Goal: Transaction & Acquisition: Purchase product/service

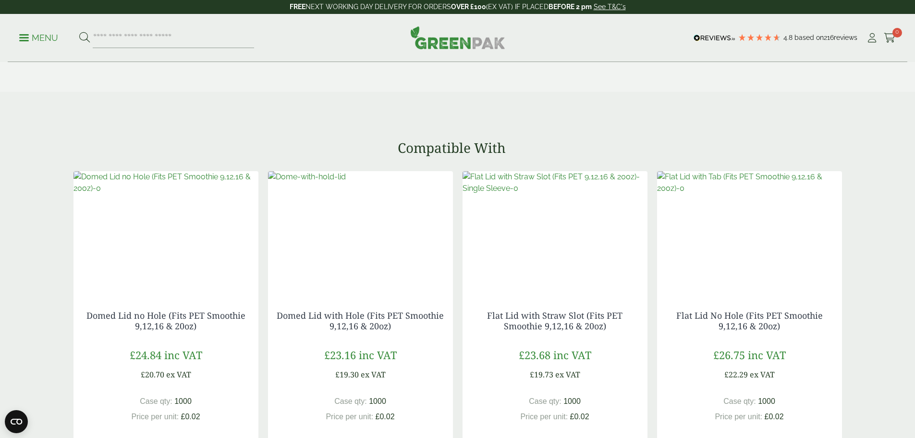
scroll to position [673, 0]
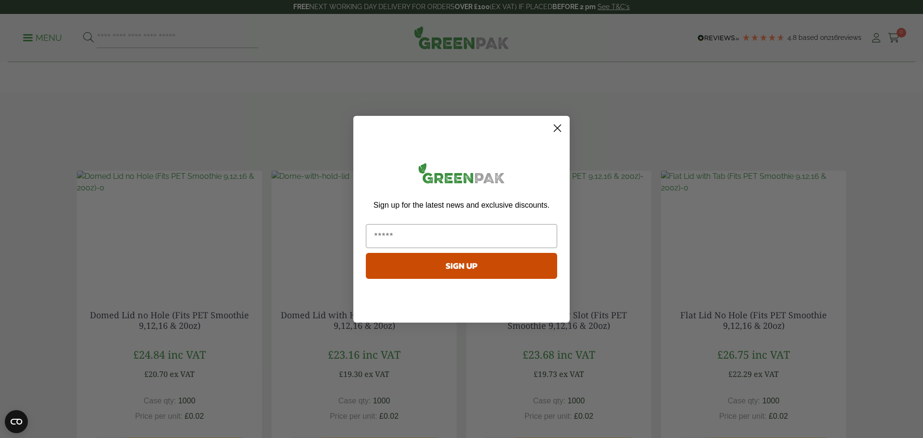
click at [560, 126] on circle "Close dialog" at bounding box center [557, 128] width 16 height 16
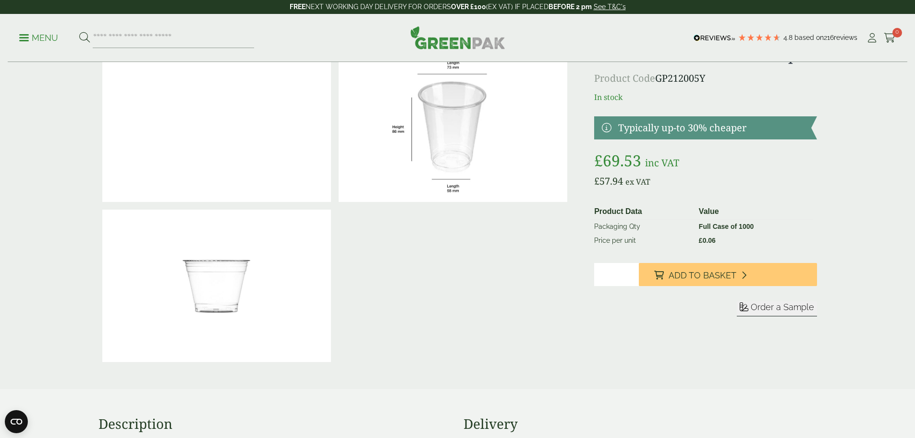
scroll to position [0, 0]
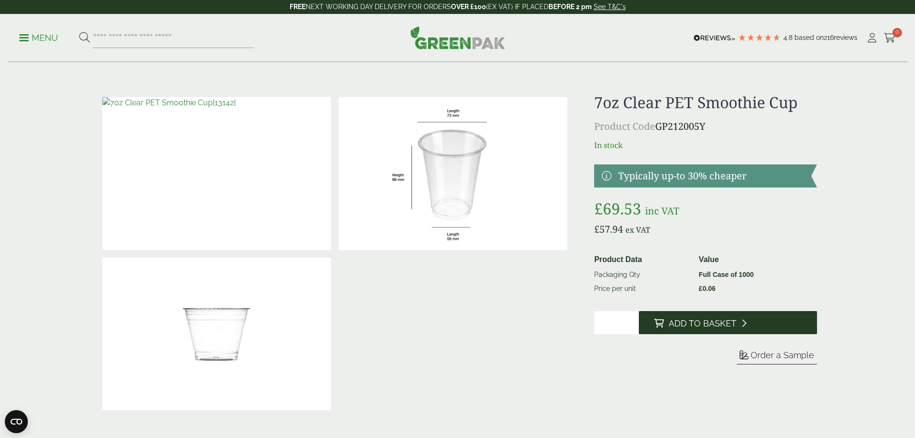
click at [712, 323] on span "Add to Basket" at bounding box center [703, 323] width 68 height 11
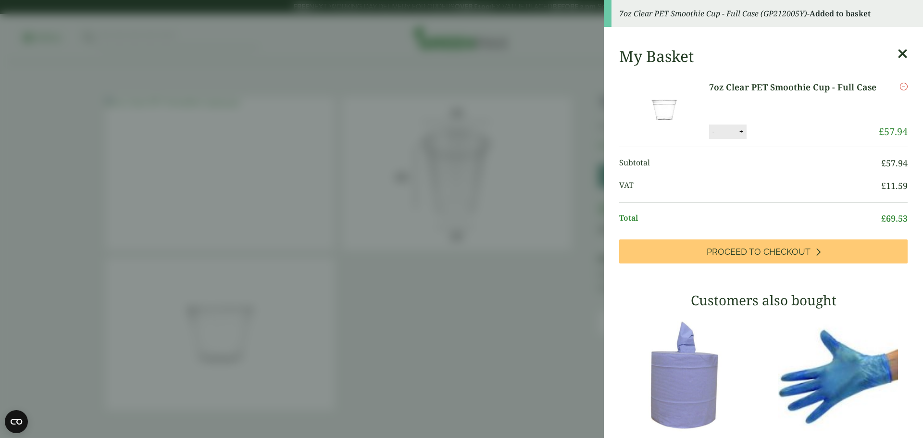
click at [897, 51] on icon at bounding box center [902, 53] width 10 height 13
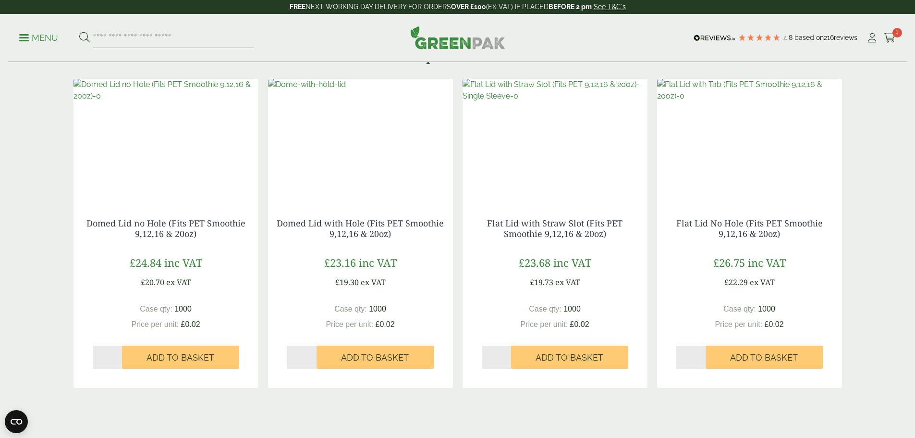
scroll to position [769, 0]
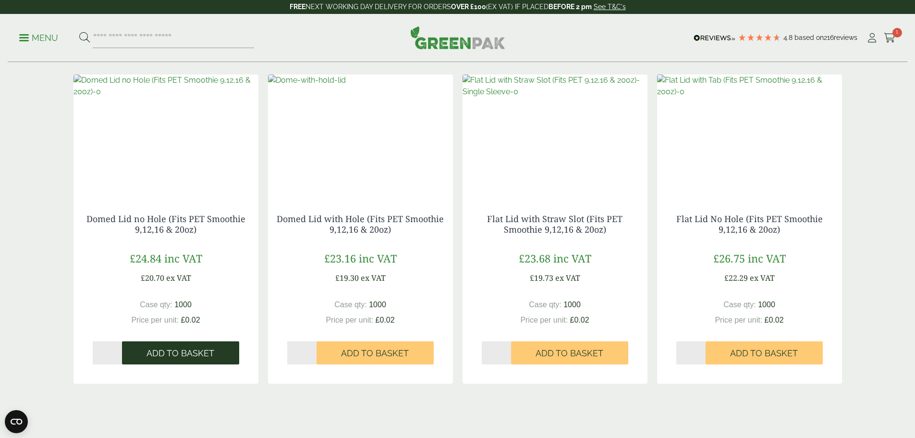
click at [170, 356] on span "Add to Basket" at bounding box center [181, 353] width 68 height 11
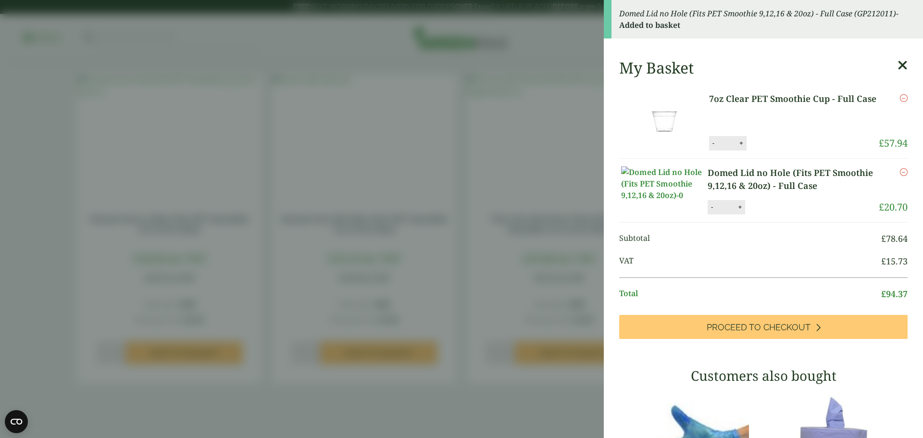
click at [897, 62] on icon at bounding box center [902, 65] width 10 height 13
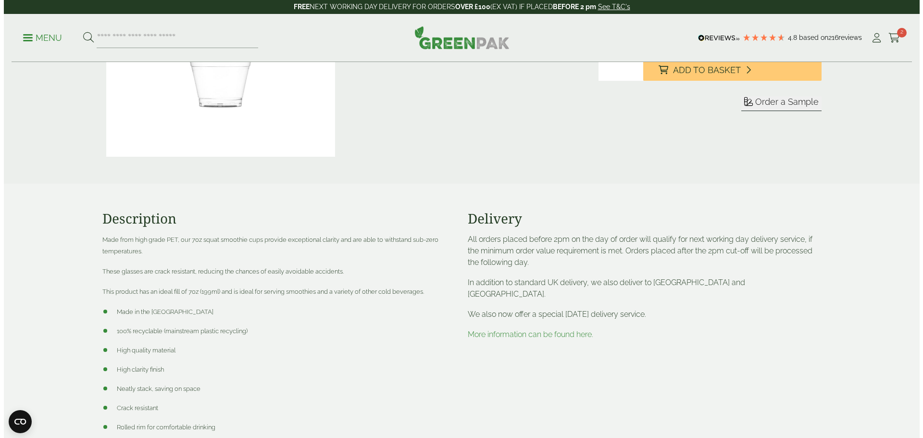
scroll to position [0, 0]
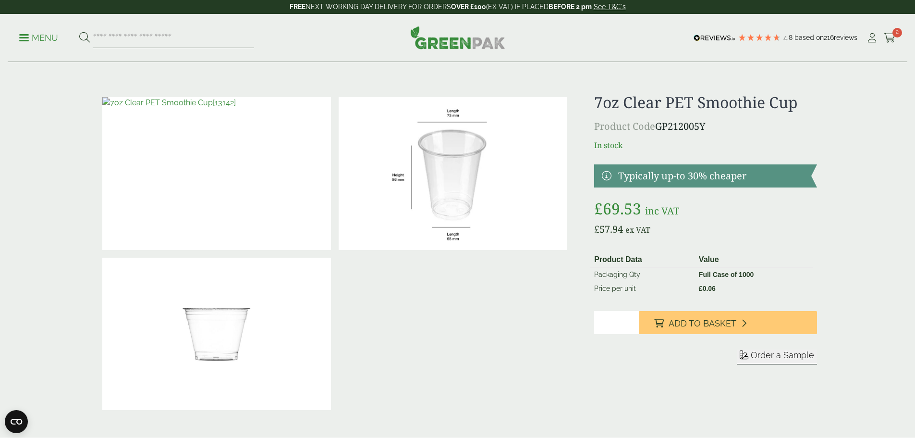
click at [24, 40] on link "Menu" at bounding box center [38, 37] width 39 height 10
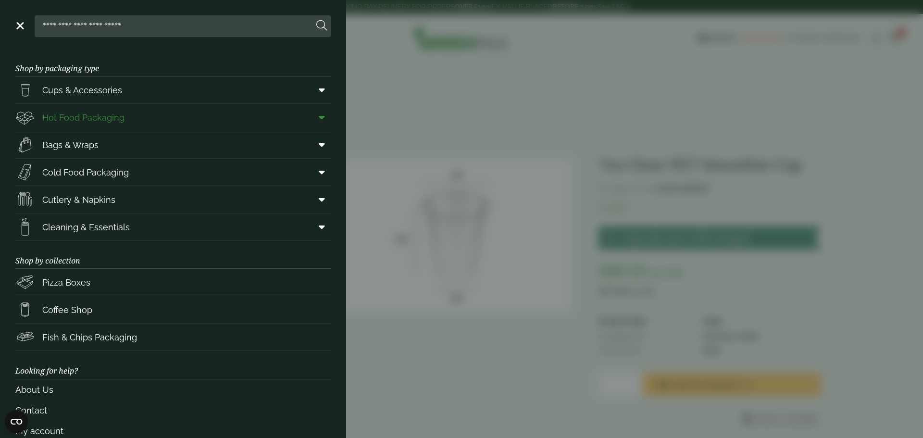
click at [319, 117] on icon at bounding box center [322, 117] width 6 height 10
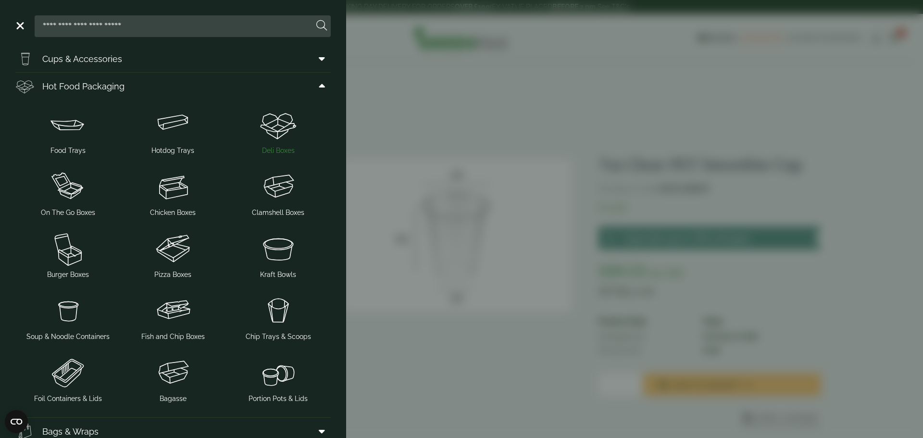
scroll to position [48, 0]
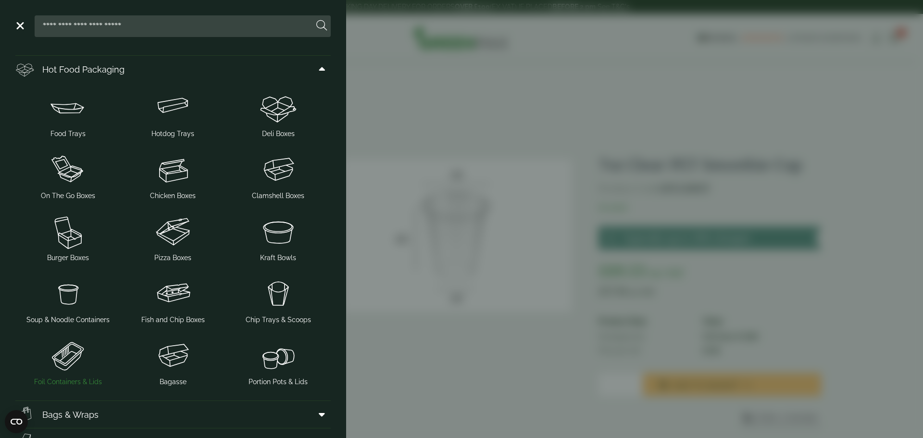
click at [65, 382] on span "Foil Containers & Lids" at bounding box center [68, 382] width 68 height 10
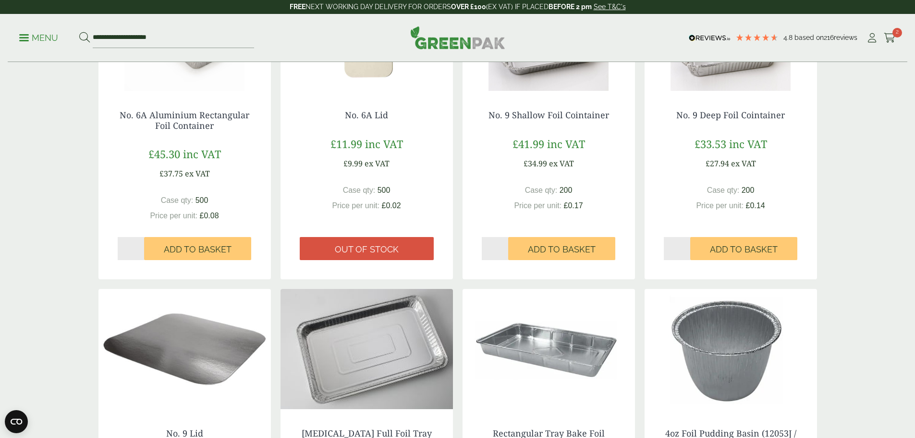
scroll to position [625, 0]
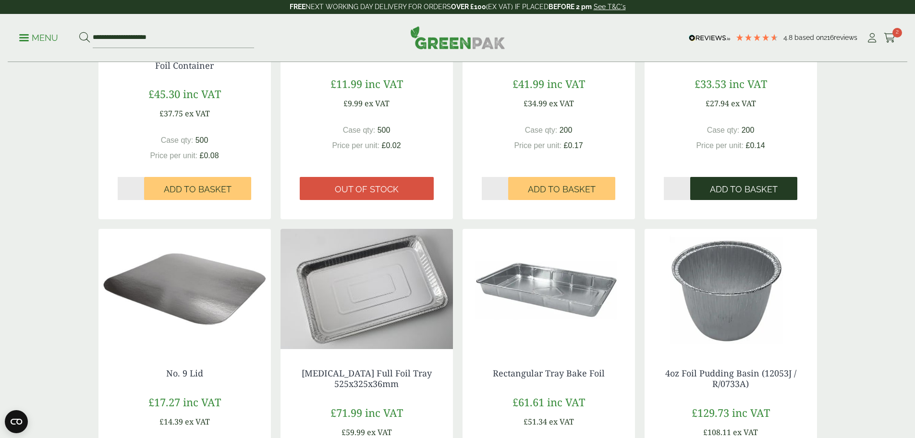
click at [751, 186] on span "Add to Basket" at bounding box center [744, 189] width 68 height 11
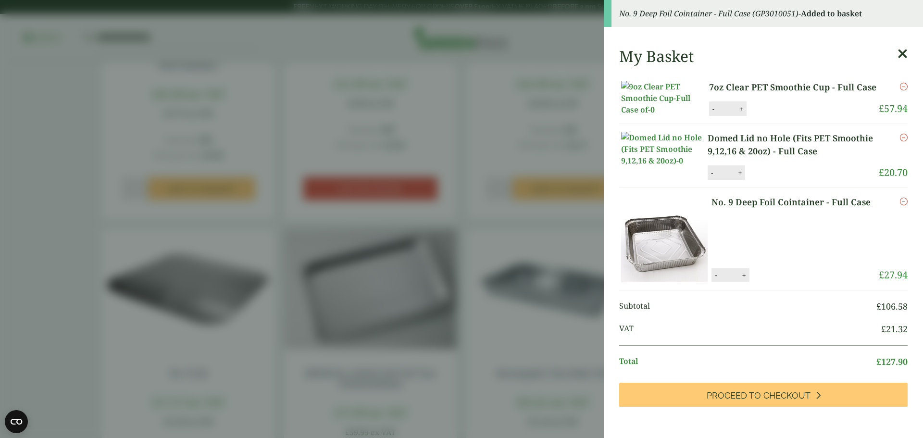
click at [897, 52] on icon at bounding box center [902, 53] width 10 height 13
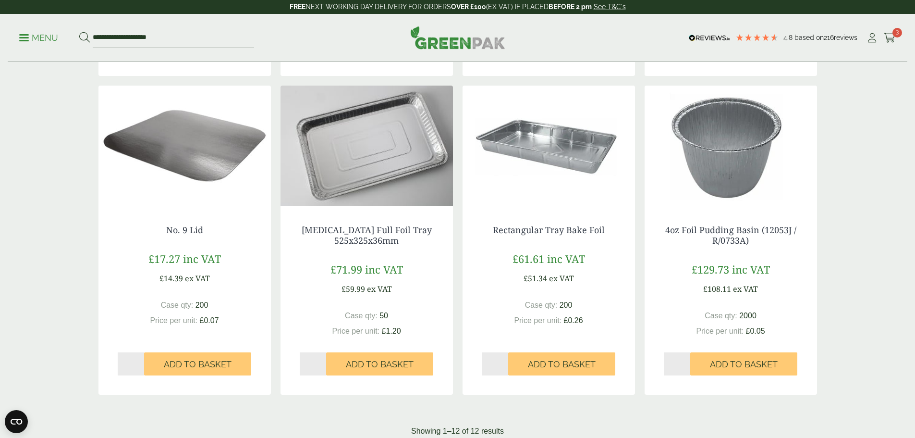
scroll to position [769, 0]
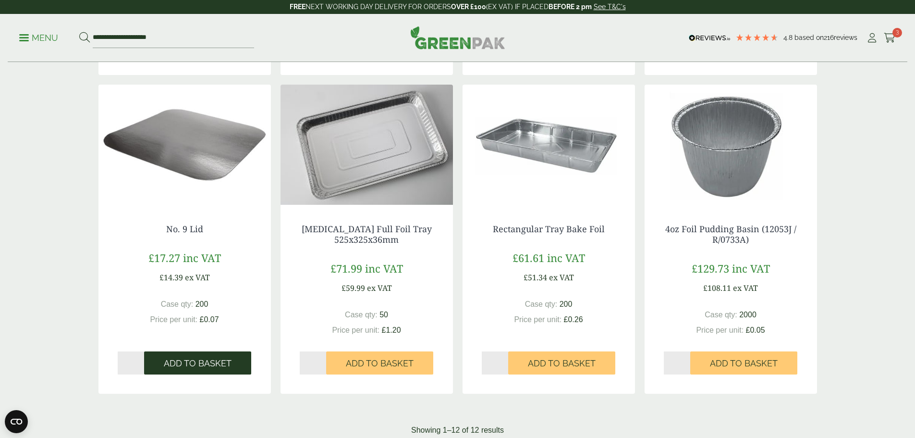
click at [190, 363] on span "Add to Basket" at bounding box center [198, 363] width 68 height 11
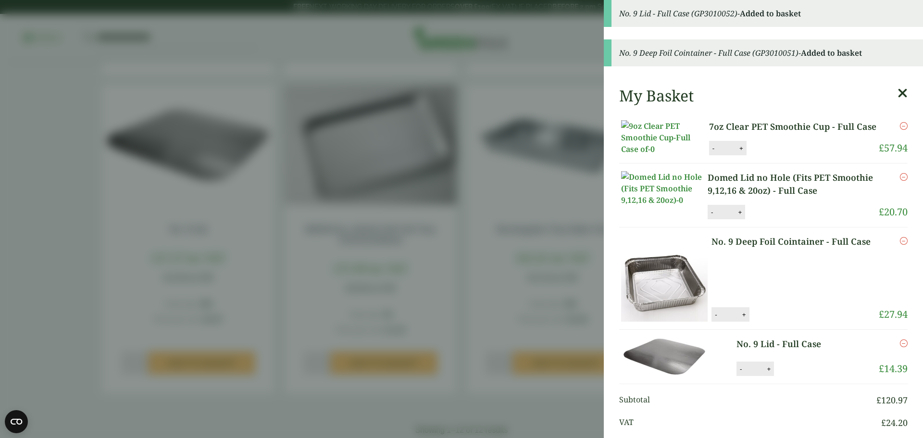
click at [897, 94] on icon at bounding box center [902, 93] width 10 height 13
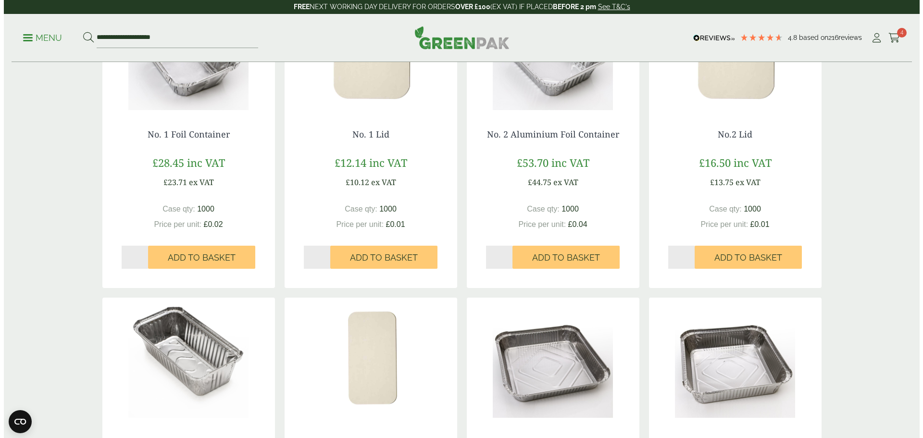
scroll to position [0, 0]
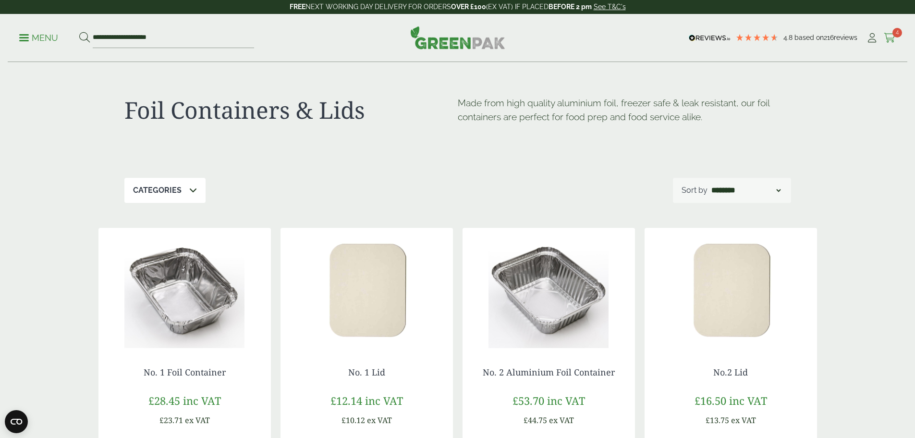
click at [886, 37] on icon at bounding box center [890, 38] width 12 height 10
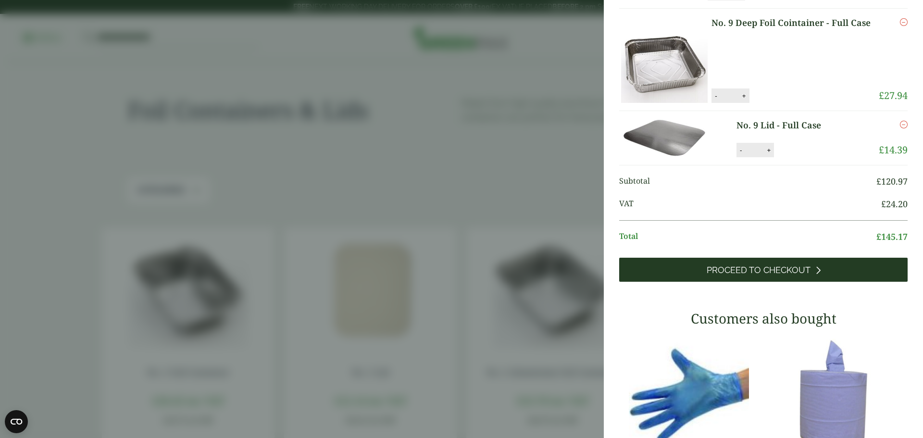
scroll to position [144, 0]
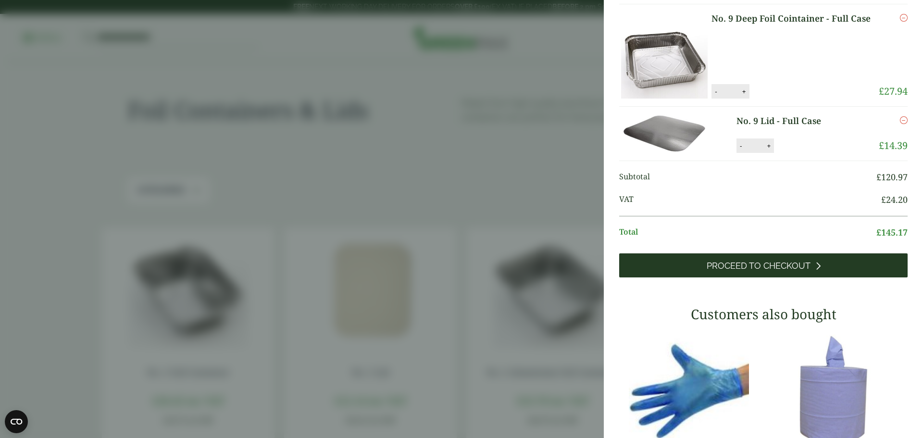
click at [773, 277] on link "Proceed to Checkout" at bounding box center [763, 265] width 288 height 24
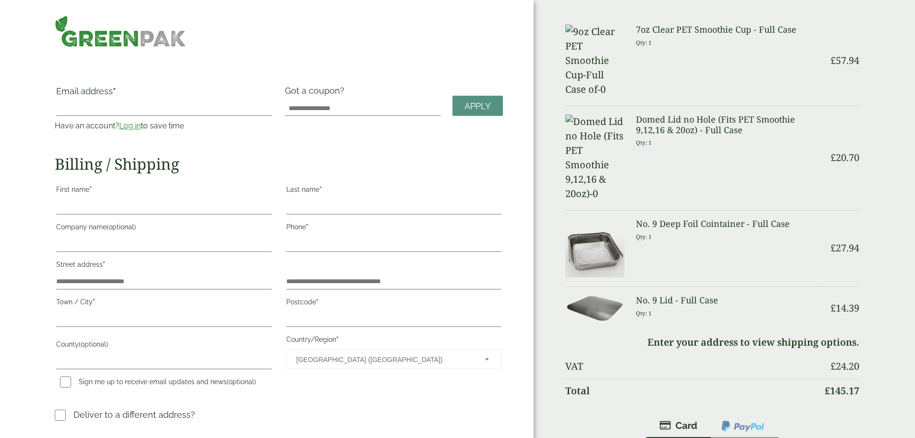
click at [161, 200] on input "First name *" at bounding box center [163, 206] width 215 height 15
type input "****"
click at [335, 200] on input "Last name *" at bounding box center [393, 206] width 215 height 15
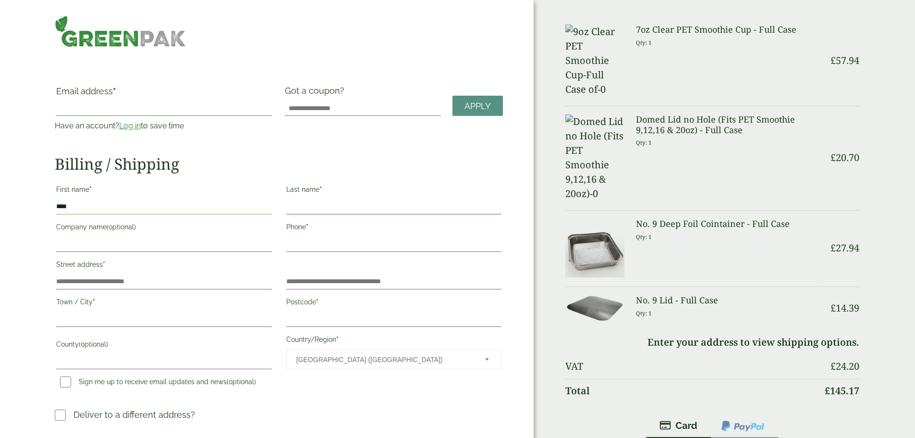
type input "********"
click at [238, 242] on input "Company name (optional)" at bounding box center [163, 243] width 215 height 15
type input "**********"
click at [334, 236] on input "Phone *" at bounding box center [393, 243] width 215 height 15
type input "**********"
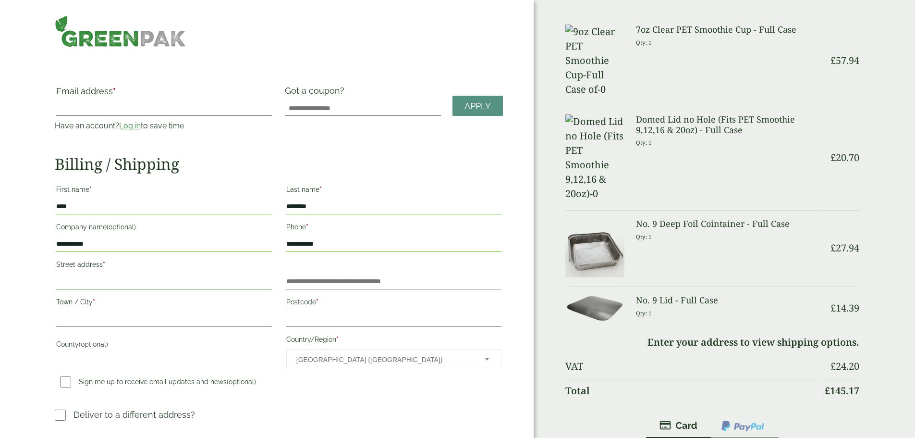
click at [242, 274] on input "Street address *" at bounding box center [163, 281] width 215 height 15
click at [169, 276] on input "Street address *" at bounding box center [163, 281] width 215 height 15
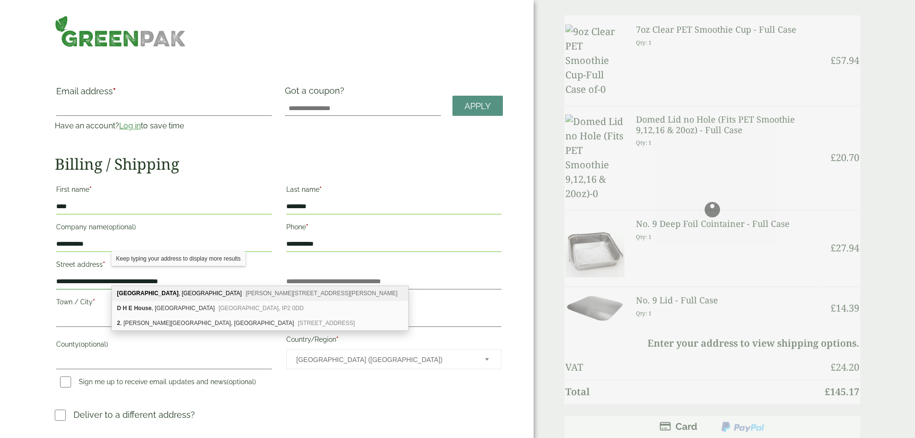
type input "**********"
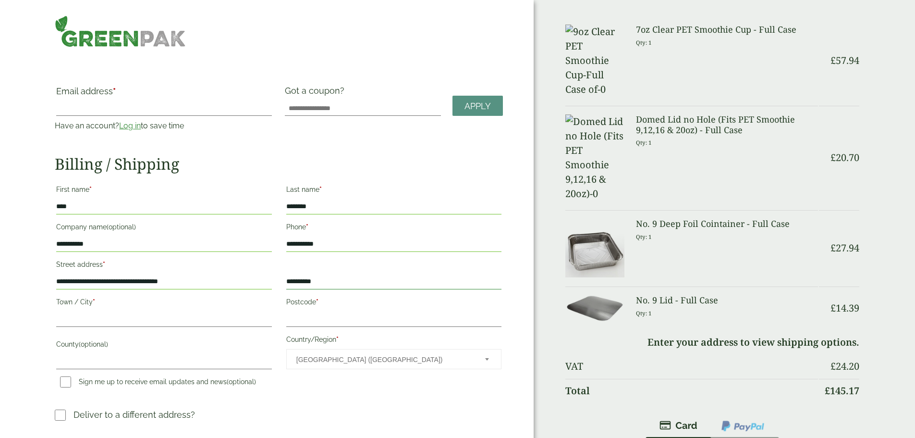
type input "**********"
click at [216, 311] on input "Town / City *" at bounding box center [163, 318] width 215 height 15
type input "**********"
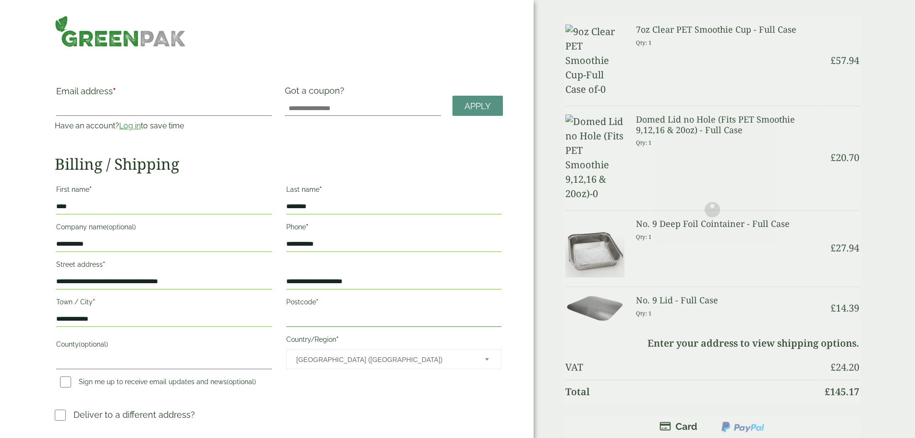
click at [334, 313] on input "Postcode *" at bounding box center [393, 318] width 215 height 15
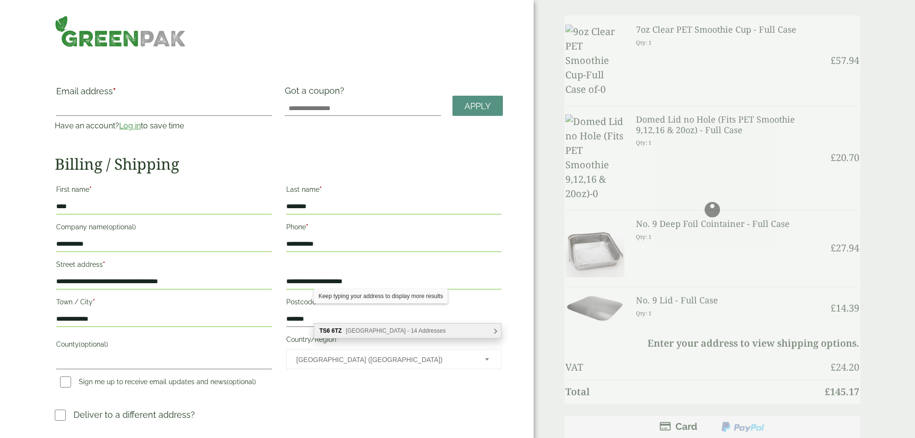
click at [343, 333] on div "TS6 6TZ Middlesbrough Road East, Middlesbrough - 14 Addresses" at bounding box center [407, 330] width 187 height 14
type input "*******"
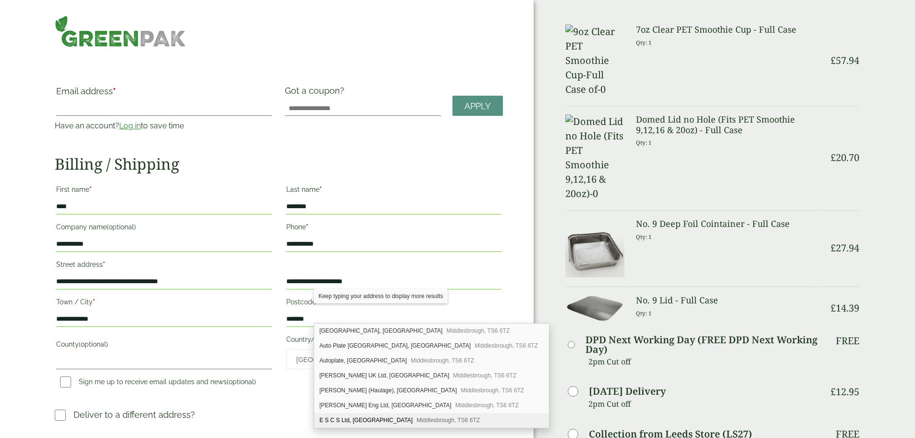
click at [348, 420] on div "E S C S Ltd, Lindholme House, Middlesbrough Road East Middlesbrough, TS6 6TZ" at bounding box center [431, 420] width 235 height 15
type input "**********"
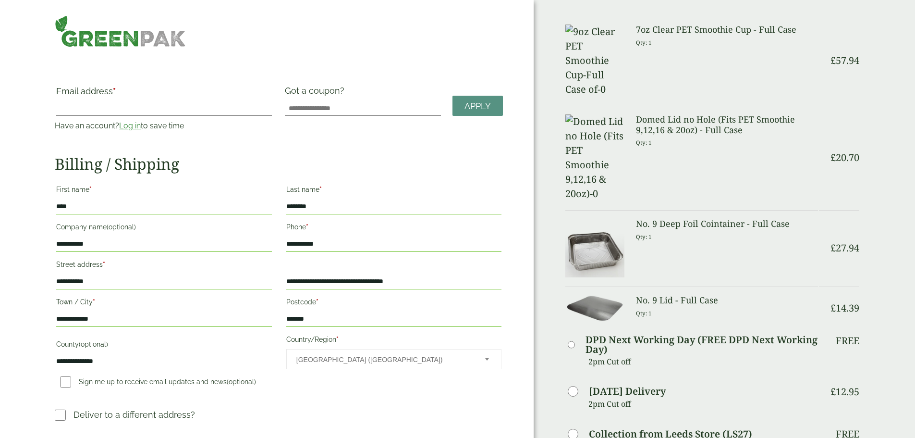
click at [364, 393] on div "**********" at bounding box center [279, 286] width 460 height 211
click at [589, 42] on img at bounding box center [595, 61] width 59 height 72
click at [675, 30] on h3 "7oz Clear PET Smoothie Cup - Full Case" at bounding box center [727, 30] width 182 height 11
click at [149, 37] on img at bounding box center [120, 31] width 131 height 32
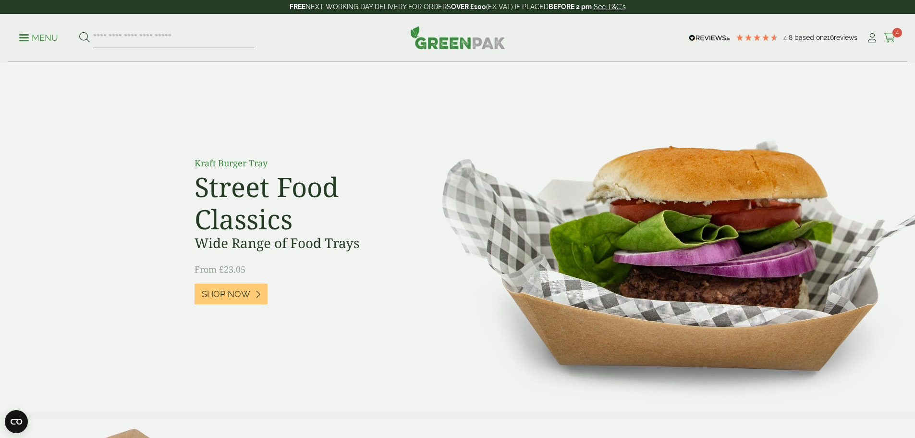
click at [890, 37] on icon at bounding box center [890, 38] width 12 height 10
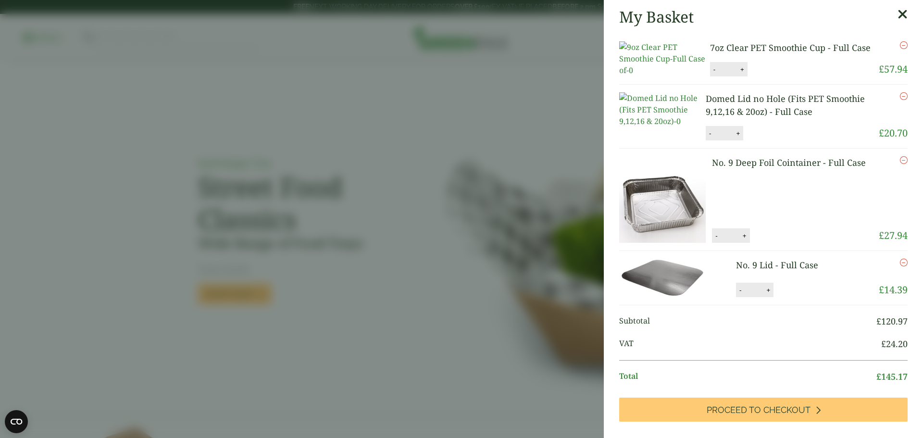
click at [737, 51] on link "7oz Clear PET Smoothie Cup - Full Case" at bounding box center [790, 48] width 161 height 12
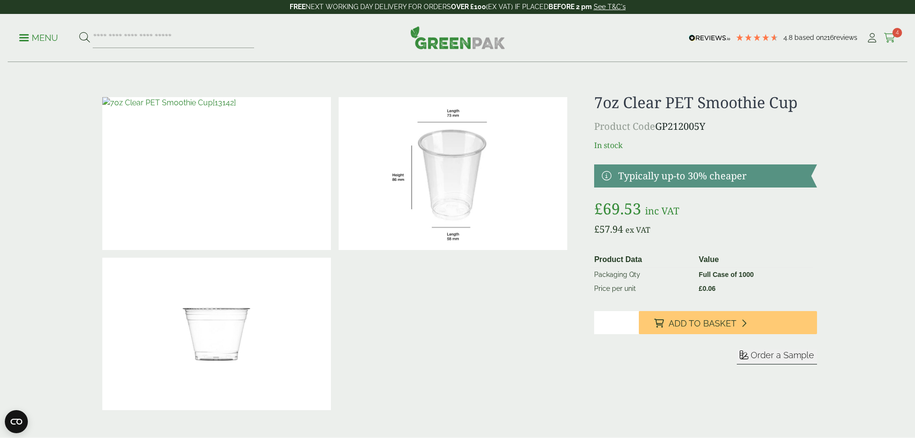
click at [893, 34] on span "4" at bounding box center [898, 33] width 10 height 10
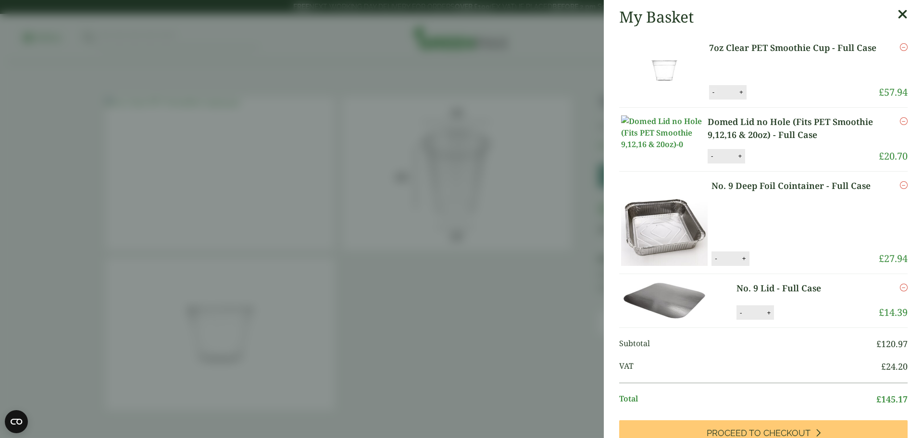
click at [713, 93] on button "-" at bounding box center [713, 92] width 8 height 8
click at [764, 93] on button "Update" at bounding box center [772, 92] width 48 height 14
type input "*"
click at [900, 48] on icon "Remove this item" at bounding box center [904, 47] width 8 height 8
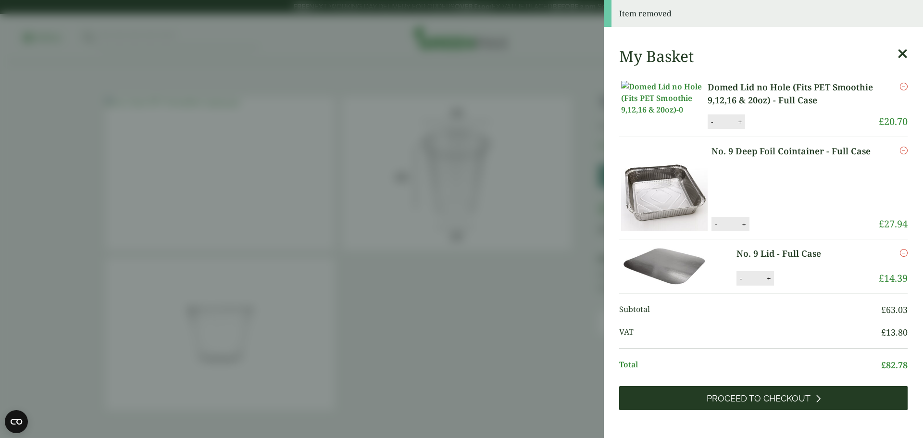
click at [758, 404] on span "Proceed to Checkout" at bounding box center [758, 398] width 104 height 11
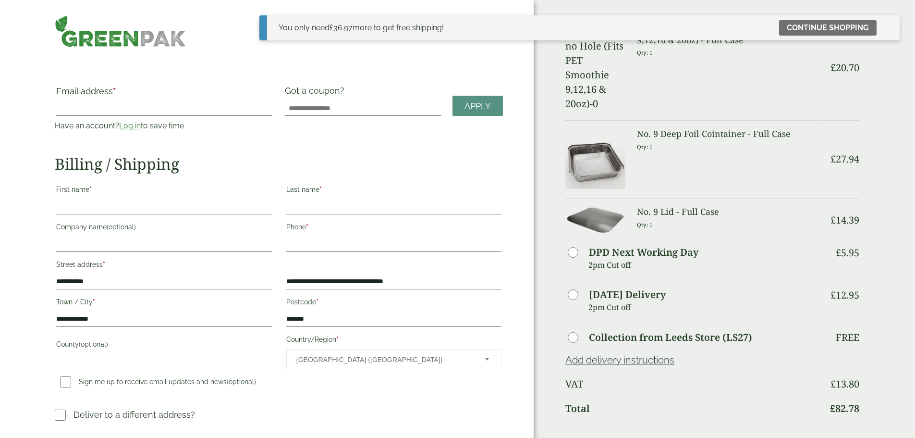
click at [858, 225] on div "Order Summary Item Ammount Domed Lid no Hole (Fits PET Smoothie 9,12,16 & 20oz)…" at bounding box center [725, 342] width 382 height 685
click at [891, 26] on icon at bounding box center [889, 28] width 8 height 8
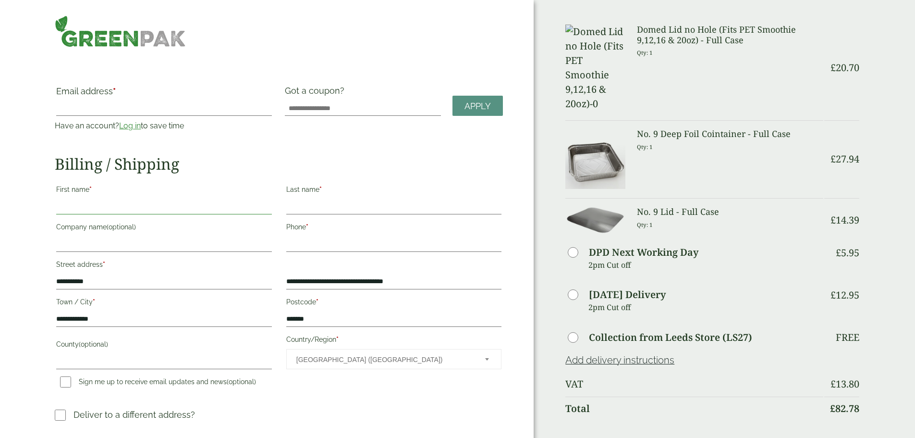
click at [167, 201] on input "First name *" at bounding box center [163, 206] width 215 height 15
type input "****"
click at [350, 201] on input "Last name *" at bounding box center [393, 206] width 215 height 15
type input "********"
click at [235, 241] on input "Company name (optional)" at bounding box center [163, 243] width 215 height 15
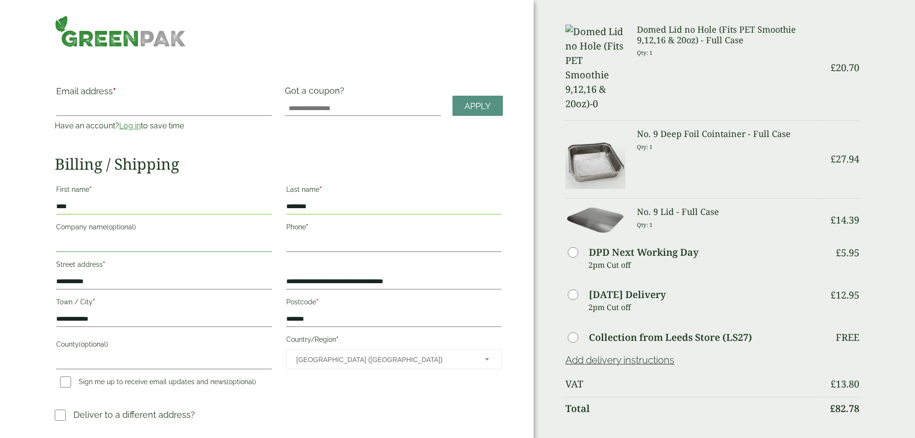
type input "**********"
click at [329, 239] on input "Phone *" at bounding box center [393, 243] width 215 height 15
type input "**********"
click at [115, 29] on img at bounding box center [120, 31] width 131 height 32
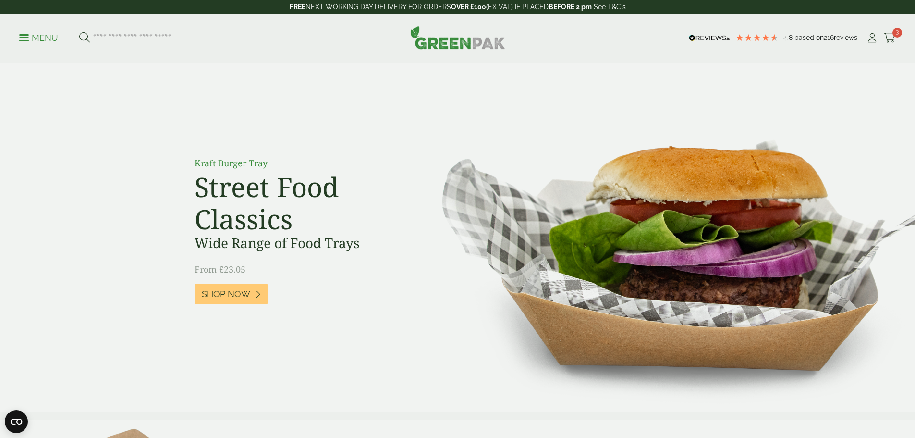
click at [24, 37] on span at bounding box center [24, 37] width 10 height 1
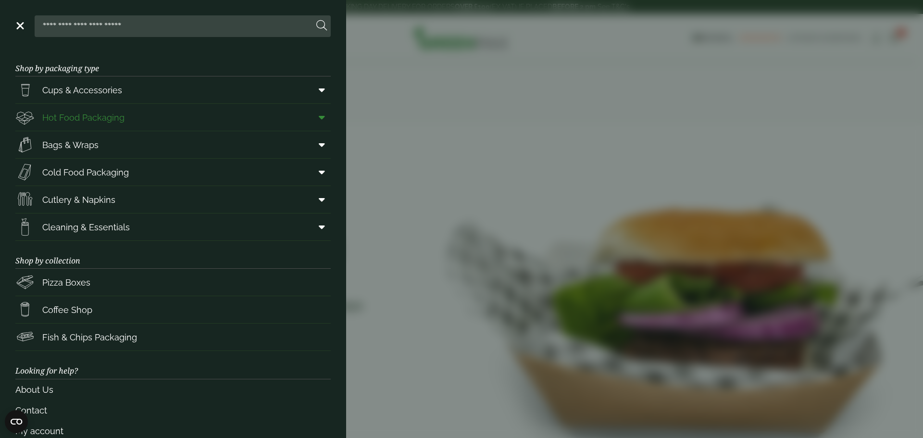
click at [318, 118] on span at bounding box center [320, 117] width 22 height 18
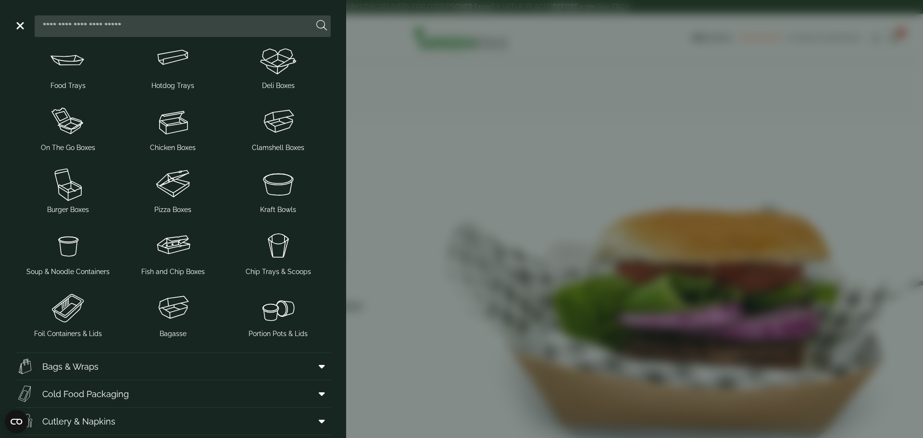
scroll to position [48, 0]
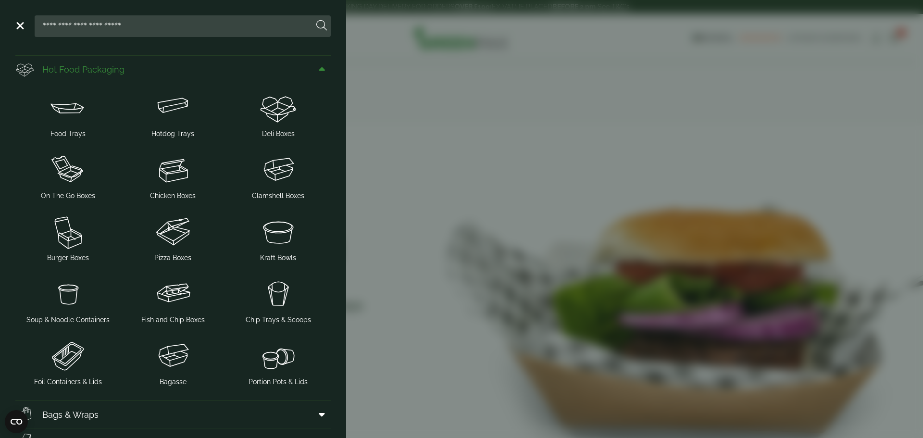
click at [319, 69] on icon at bounding box center [322, 69] width 6 height 10
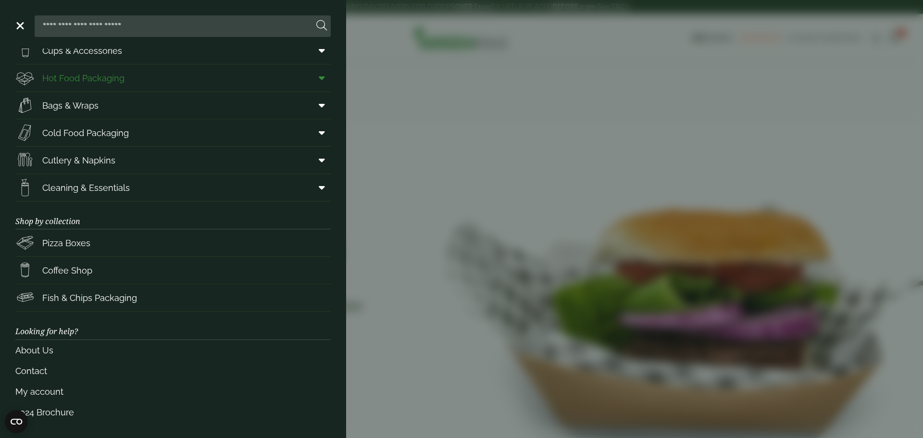
scroll to position [39, 0]
click at [319, 135] on span at bounding box center [320, 133] width 22 height 18
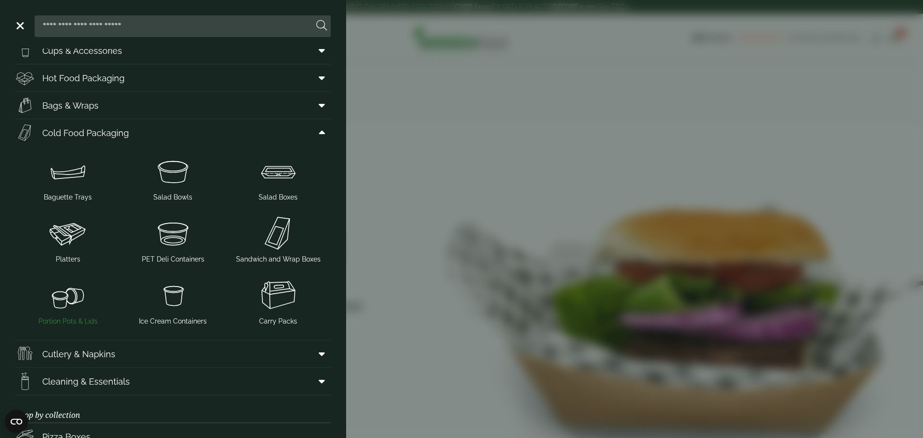
click at [74, 319] on span "Portion Pots & Lids" at bounding box center [67, 321] width 59 height 10
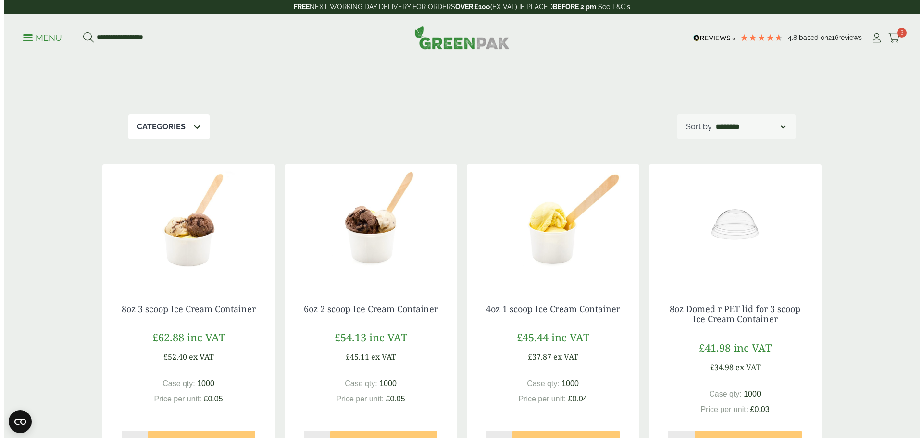
scroll to position [52, 0]
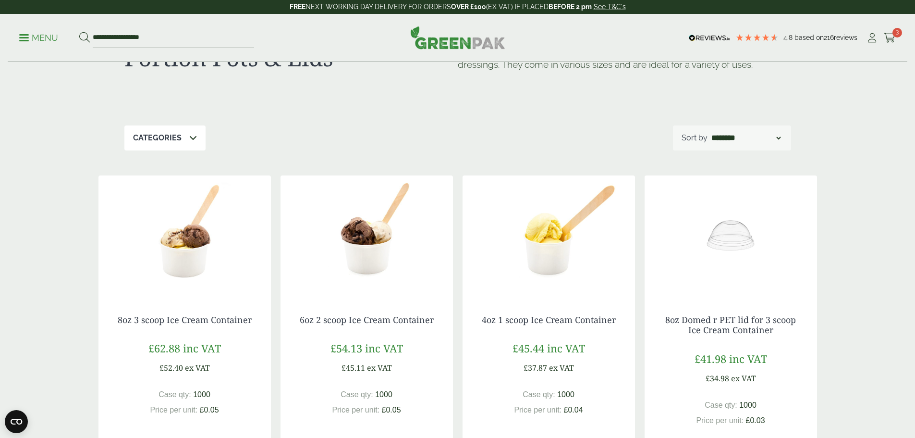
click at [32, 35] on link "Menu" at bounding box center [38, 37] width 39 height 10
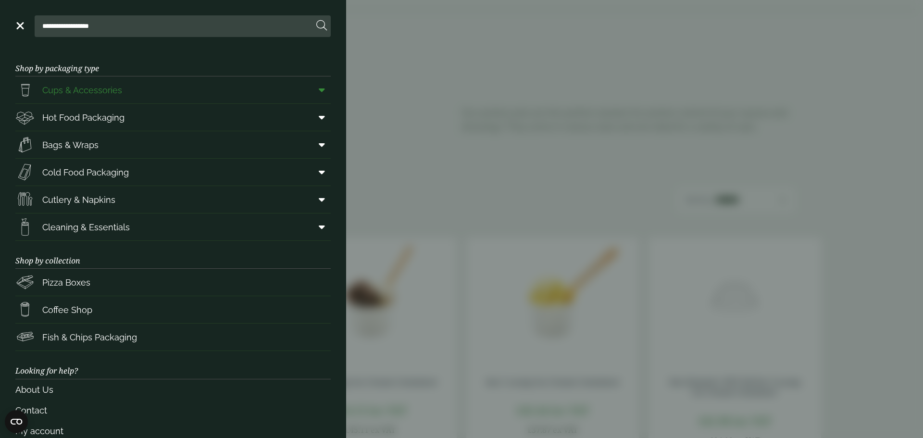
click at [319, 88] on icon at bounding box center [322, 90] width 6 height 10
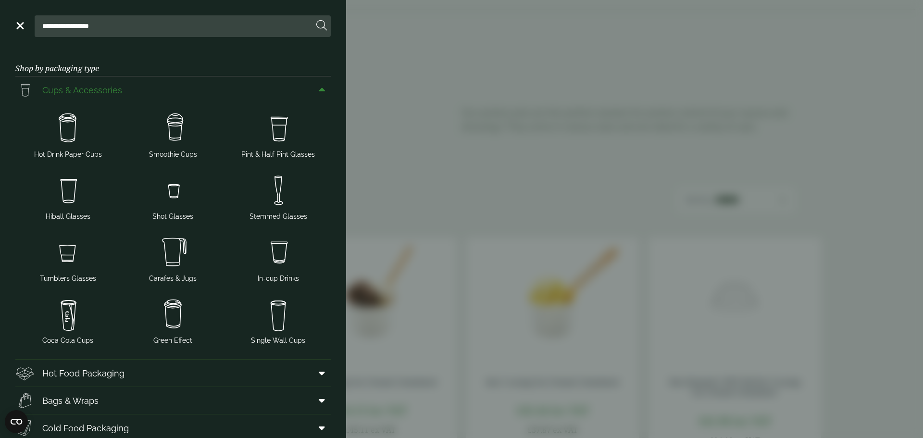
click at [319, 88] on icon at bounding box center [322, 90] width 6 height 10
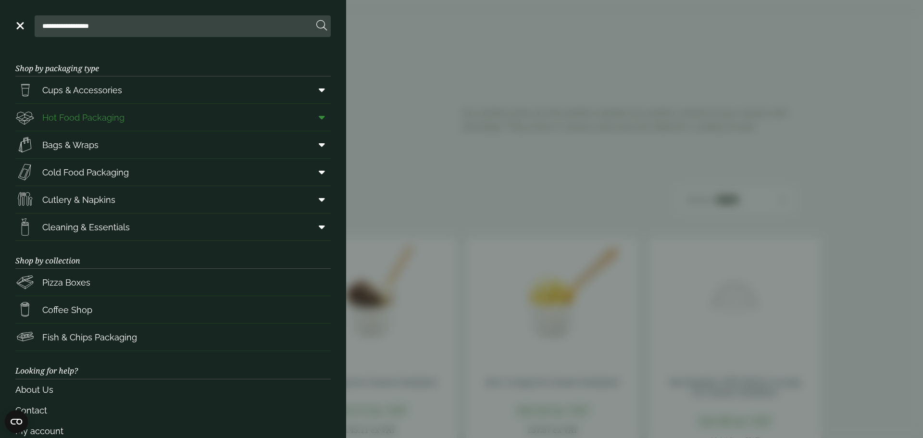
click at [319, 120] on icon at bounding box center [322, 117] width 6 height 10
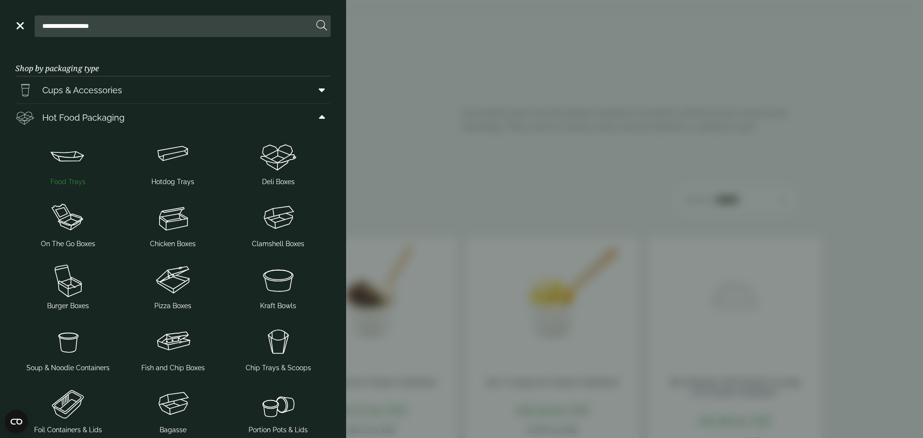
click at [76, 181] on span "Food Trays" at bounding box center [67, 182] width 35 height 10
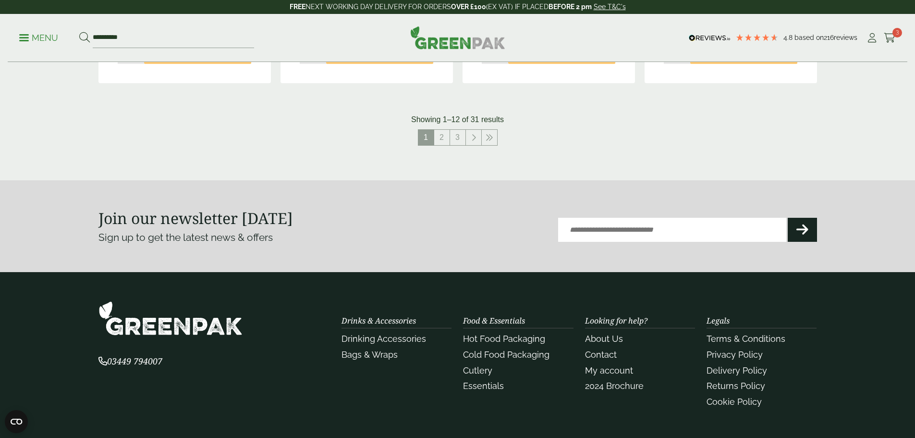
scroll to position [1153, 0]
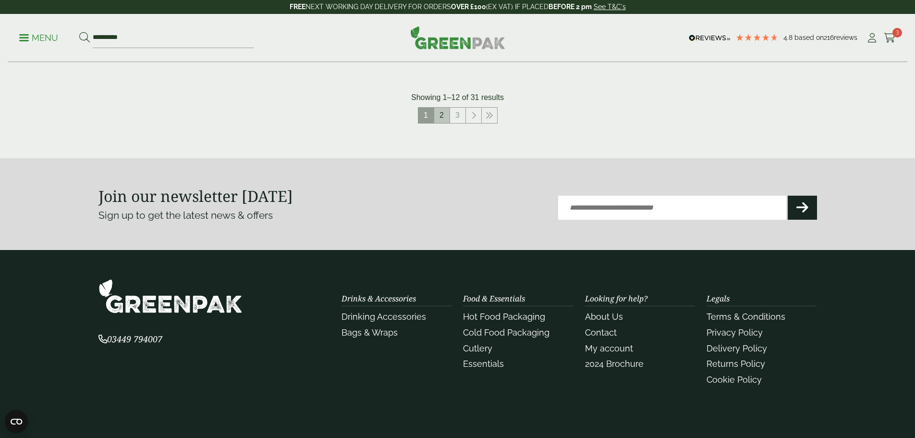
click at [437, 117] on link "2" at bounding box center [441, 115] width 15 height 15
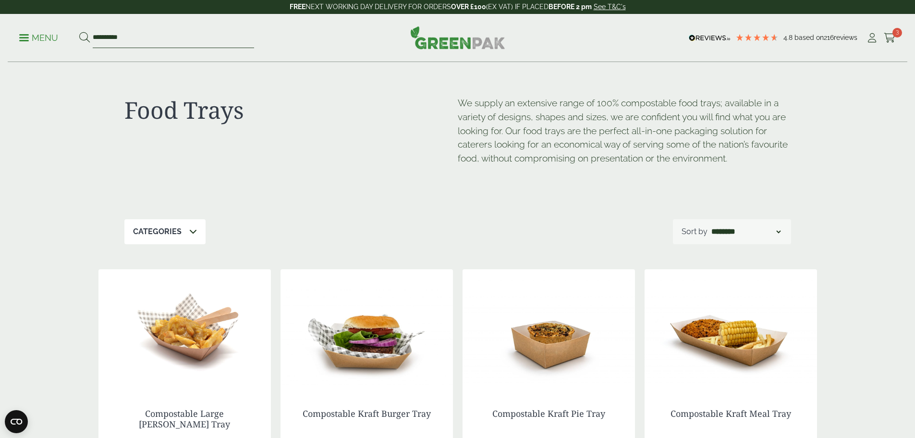
click at [156, 40] on input "**********" at bounding box center [173, 38] width 161 height 20
type input "*"
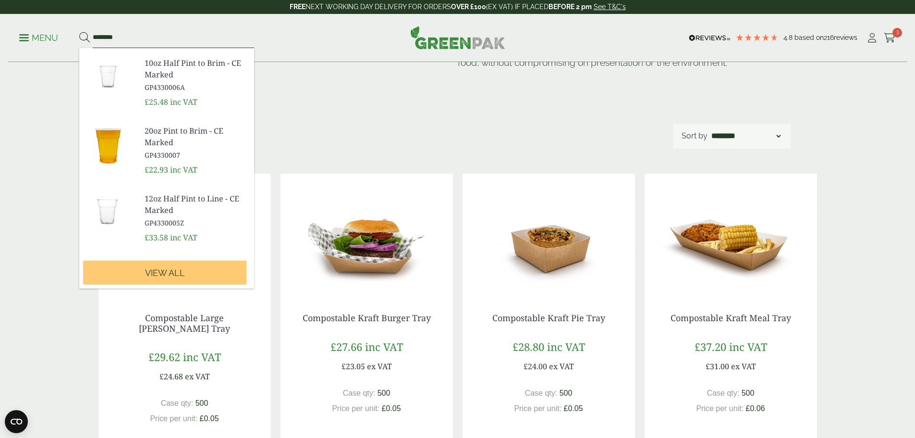
scroll to position [96, 0]
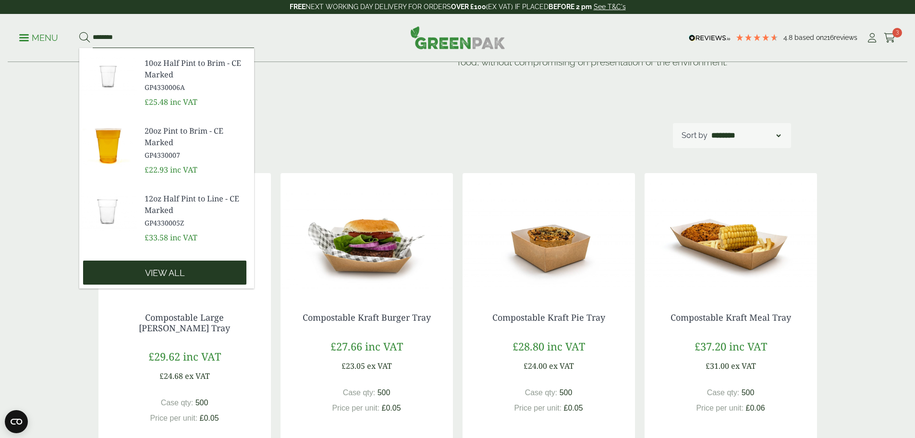
type input "*******"
click at [174, 271] on span "View all" at bounding box center [165, 273] width 40 height 11
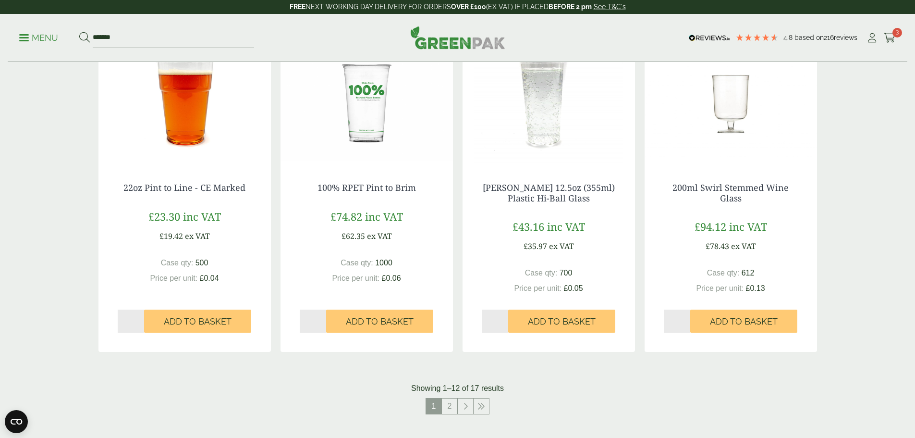
scroll to position [961, 0]
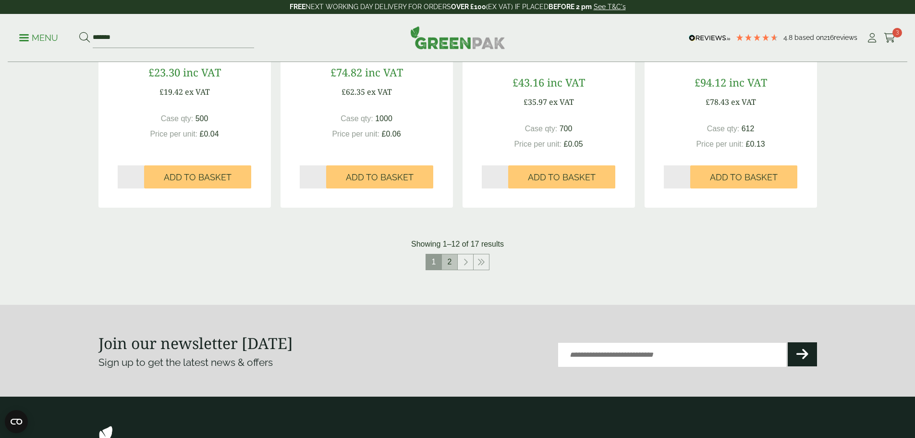
click at [447, 266] on link "2" at bounding box center [449, 261] width 15 height 15
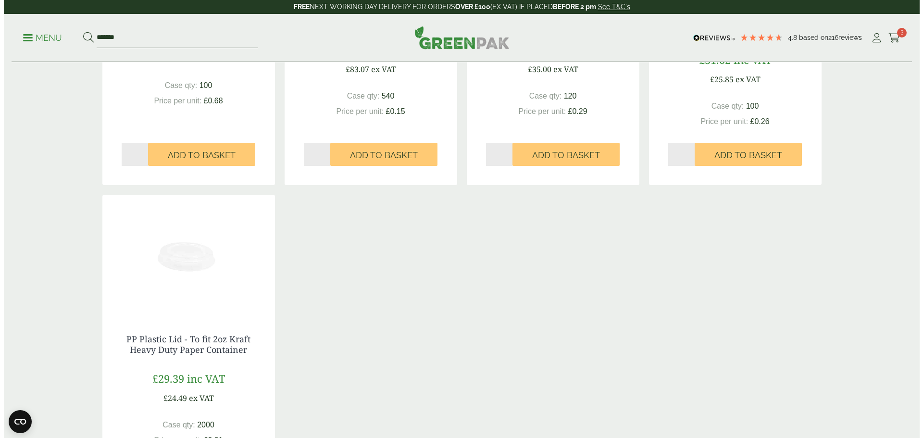
scroll to position [529, 0]
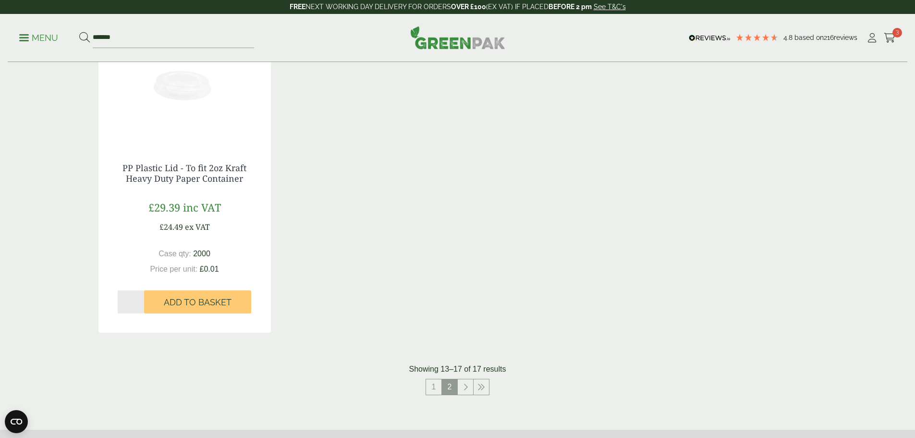
click at [29, 37] on span at bounding box center [24, 37] width 10 height 1
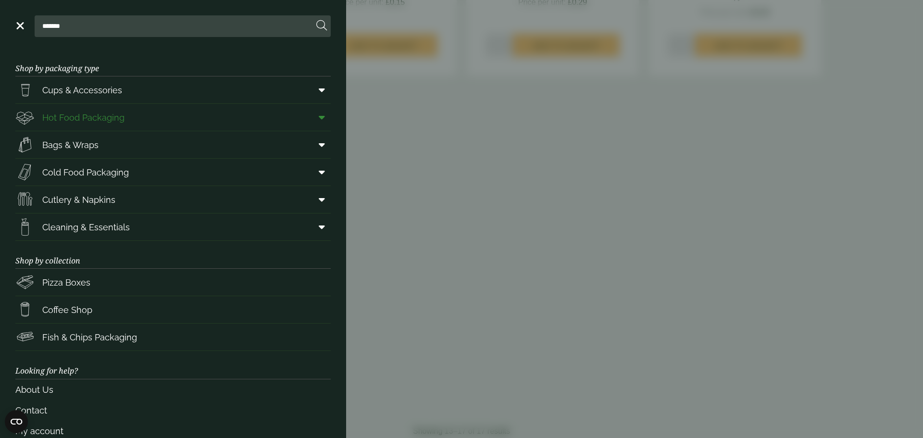
click at [319, 116] on icon at bounding box center [322, 117] width 6 height 10
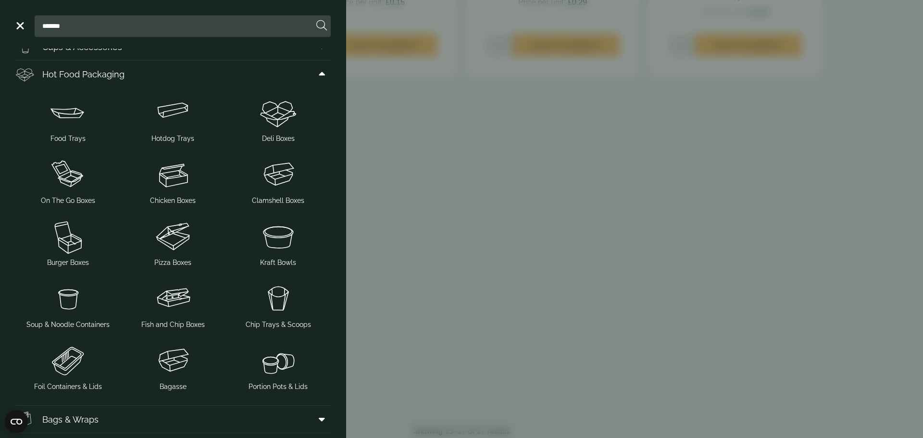
scroll to position [96, 0]
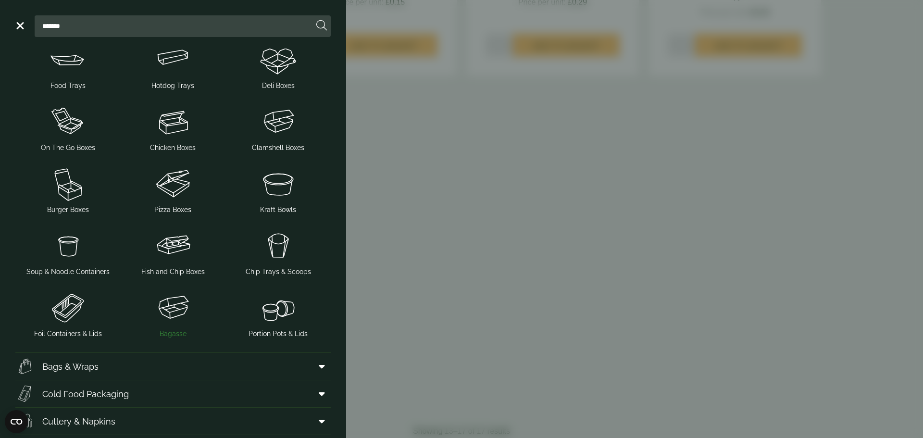
click at [168, 336] on span "Bagasse" at bounding box center [173, 334] width 27 height 10
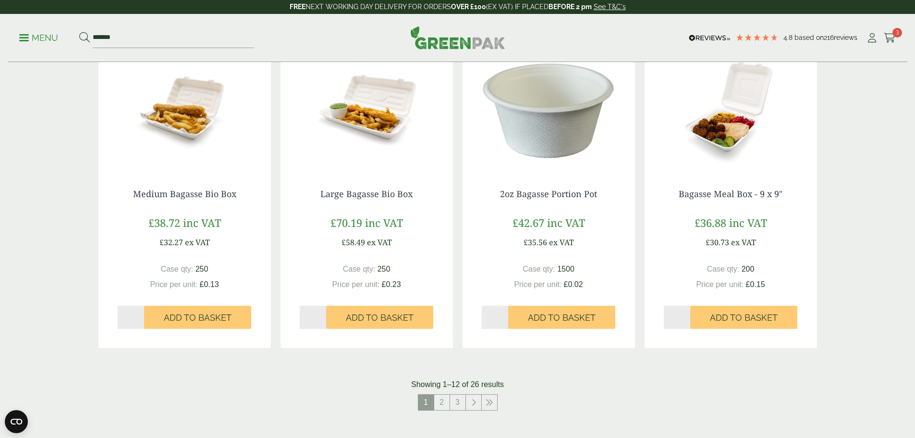
scroll to position [817, 0]
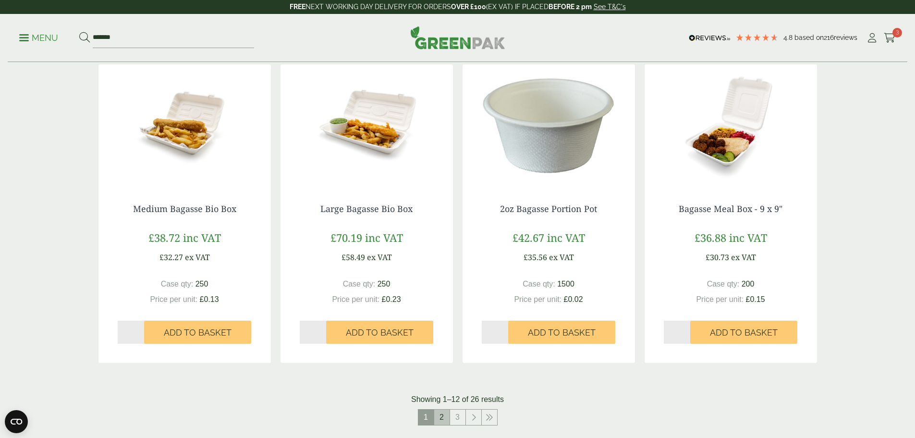
click at [438, 420] on link "2" at bounding box center [441, 416] width 15 height 15
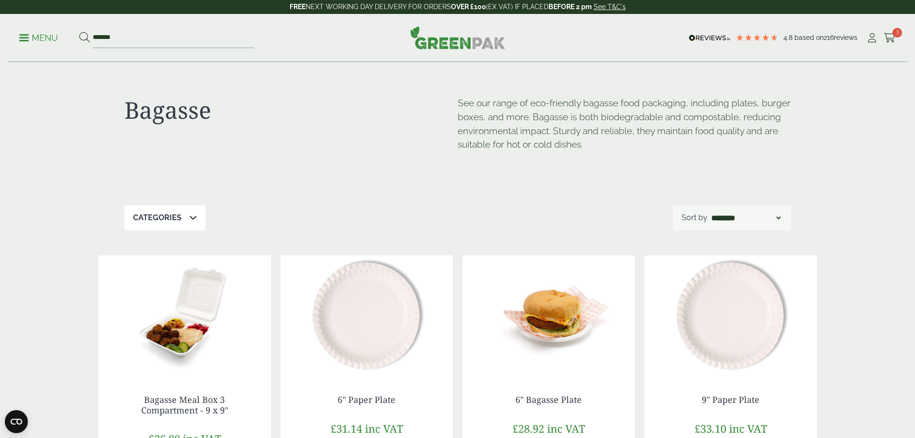
click at [30, 40] on link "Menu" at bounding box center [38, 37] width 39 height 10
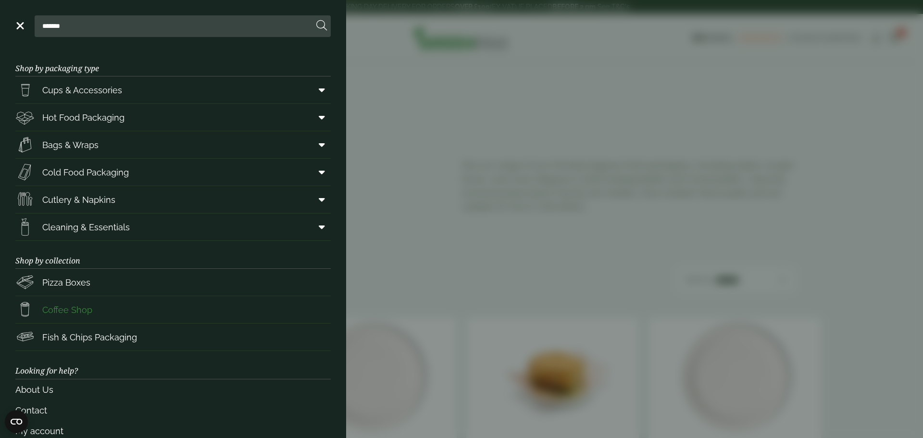
click at [74, 316] on span "Coffee Shop" at bounding box center [67, 309] width 50 height 13
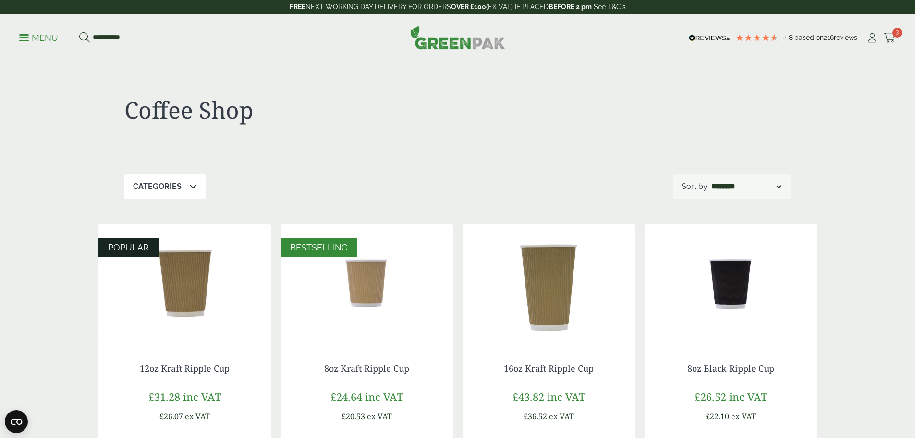
click at [25, 41] on link "Menu" at bounding box center [38, 37] width 39 height 10
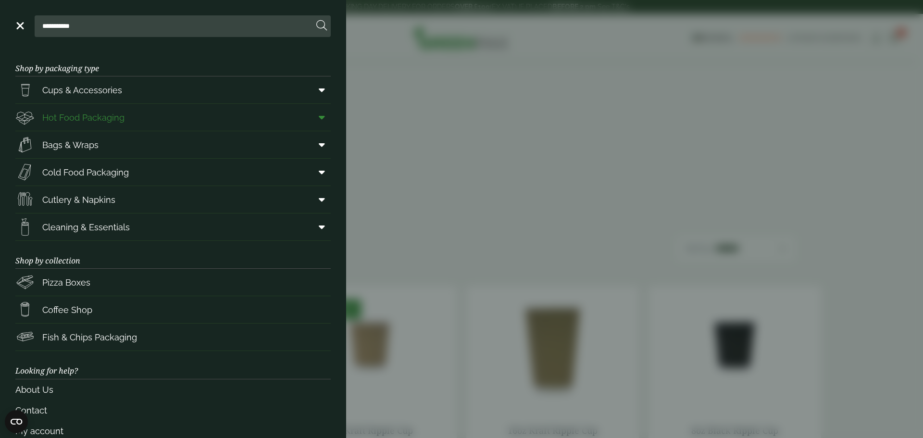
click at [310, 118] on span at bounding box center [320, 117] width 22 height 18
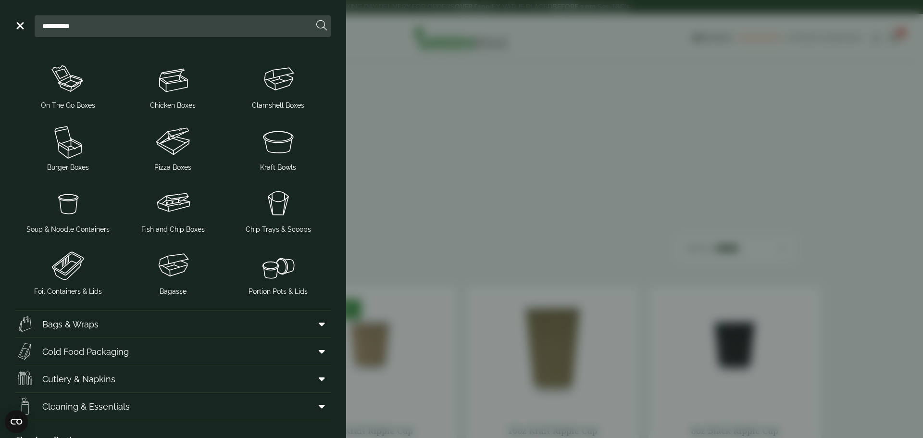
scroll to position [144, 0]
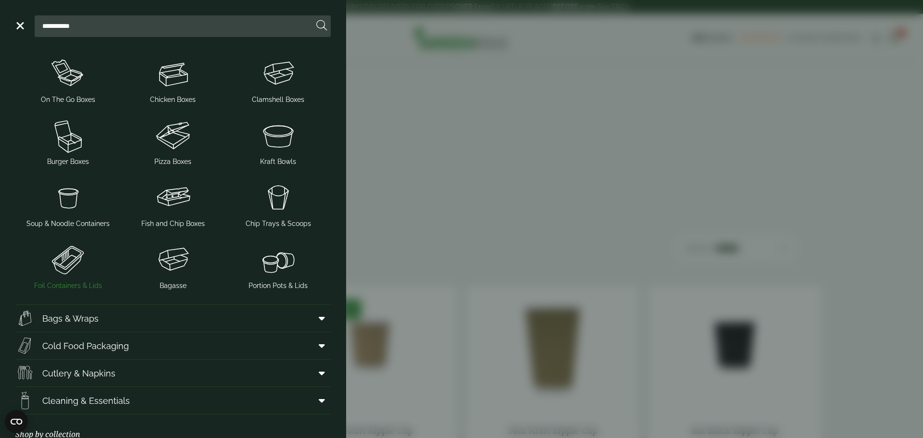
click at [59, 281] on span "Foil Containers & Lids" at bounding box center [68, 286] width 68 height 10
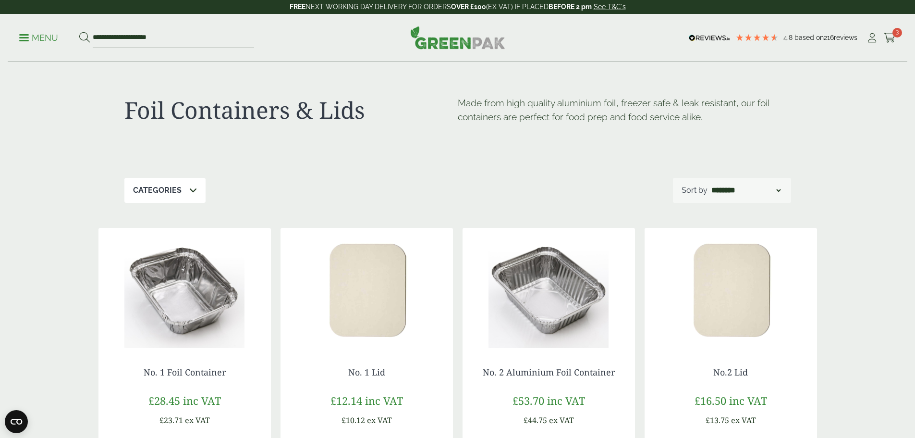
click at [31, 38] on p "Menu" at bounding box center [38, 38] width 39 height 12
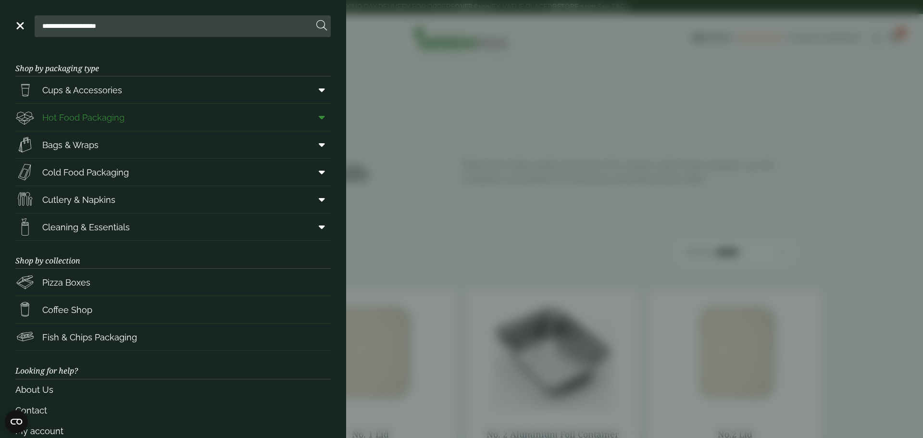
click at [319, 117] on span at bounding box center [320, 117] width 22 height 18
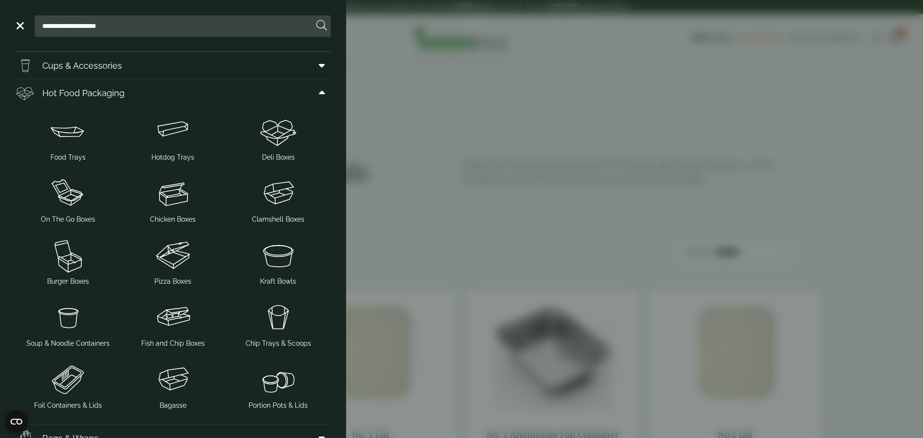
scroll to position [48, 0]
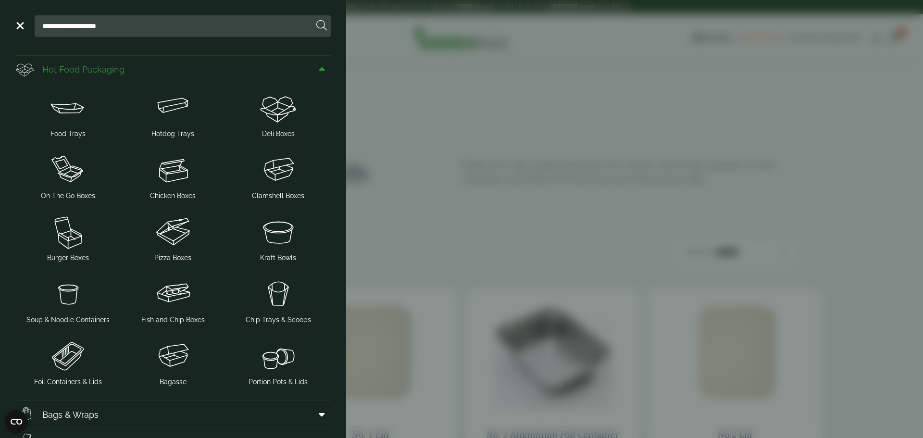
click at [320, 70] on span at bounding box center [320, 69] width 22 height 18
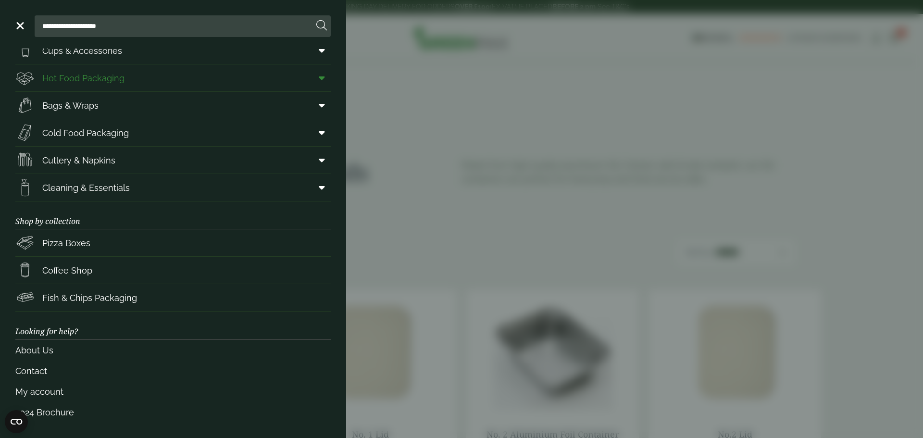
scroll to position [39, 0]
click at [319, 107] on icon at bounding box center [322, 105] width 6 height 10
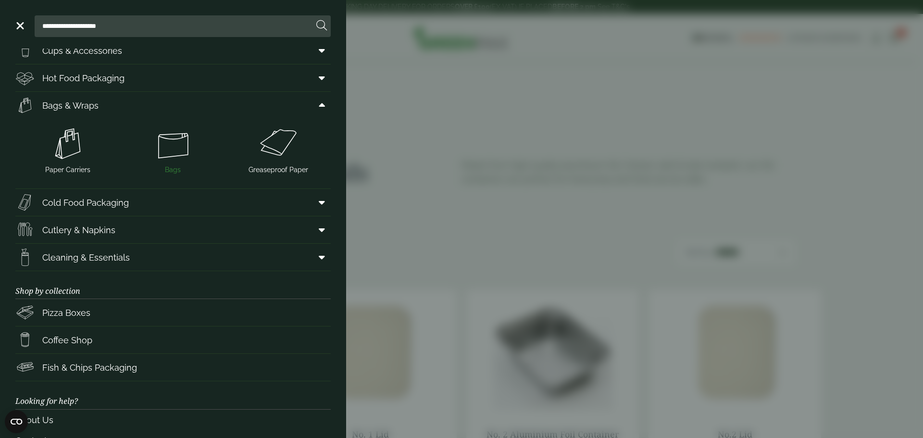
click at [171, 150] on img at bounding box center [173, 143] width 98 height 38
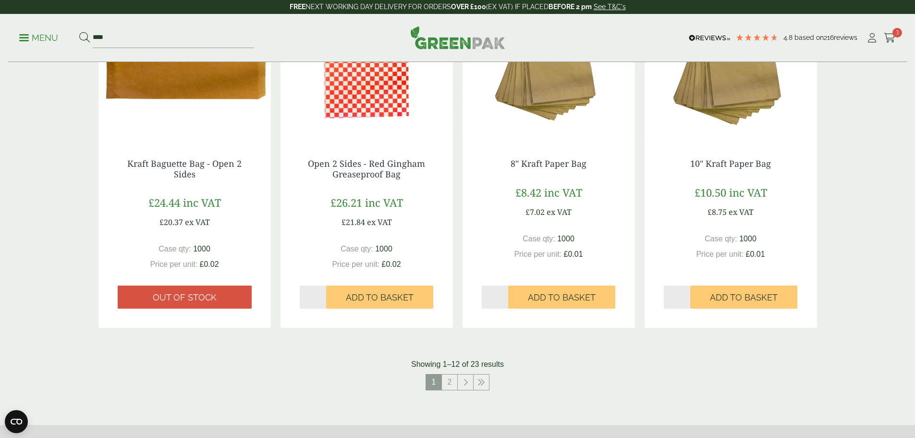
scroll to position [865, 0]
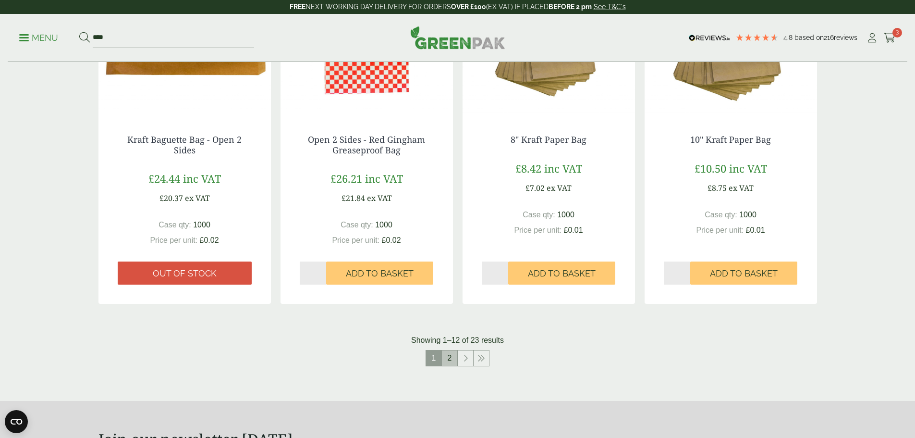
click at [447, 357] on link "2" at bounding box center [449, 357] width 15 height 15
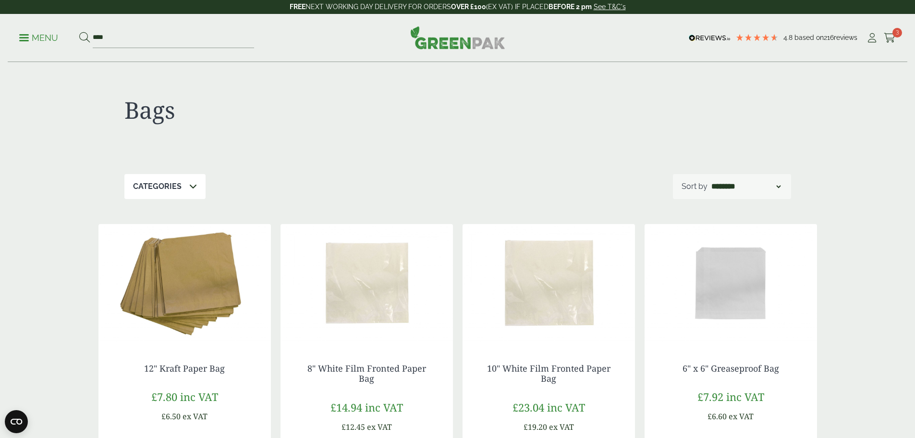
click at [27, 40] on link "Menu" at bounding box center [38, 37] width 39 height 10
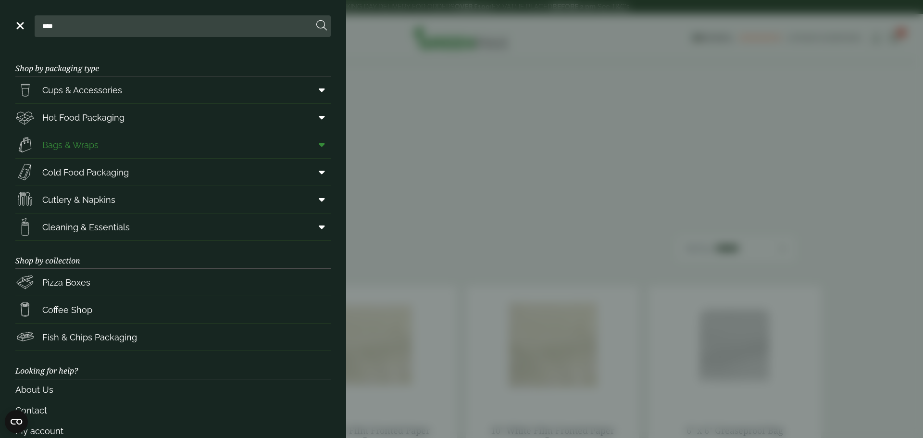
click at [319, 144] on icon at bounding box center [322, 145] width 6 height 10
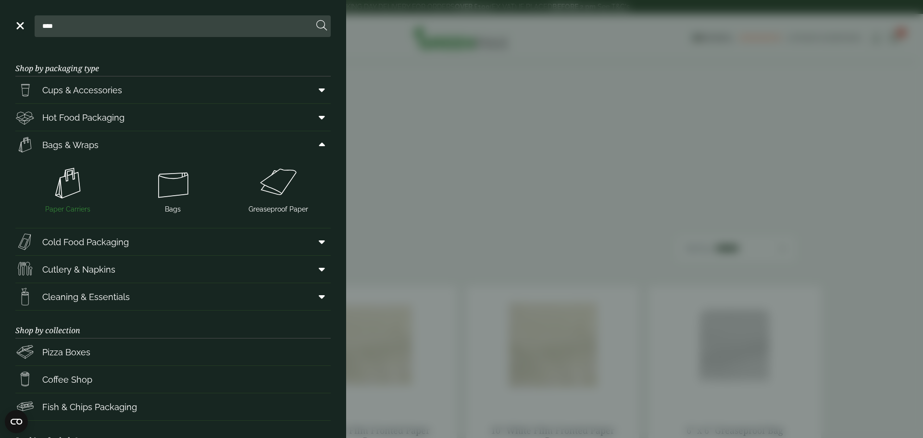
click at [50, 209] on span "Paper Carriers" at bounding box center [67, 209] width 45 height 10
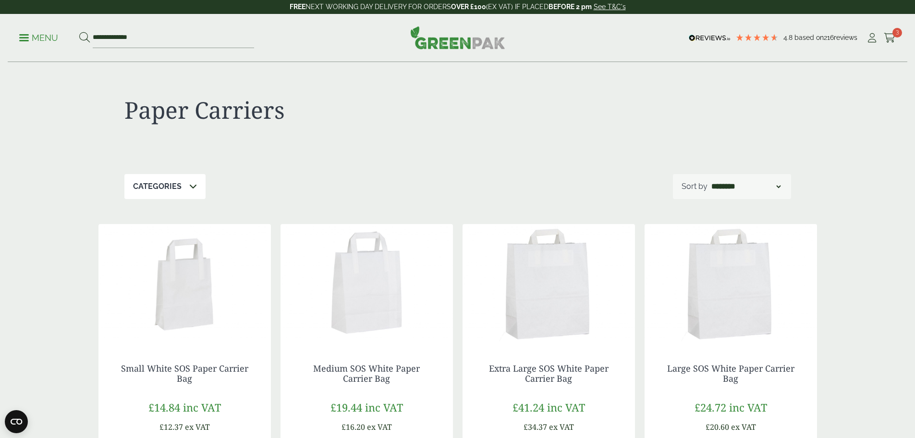
click at [30, 33] on p "Menu" at bounding box center [38, 38] width 39 height 12
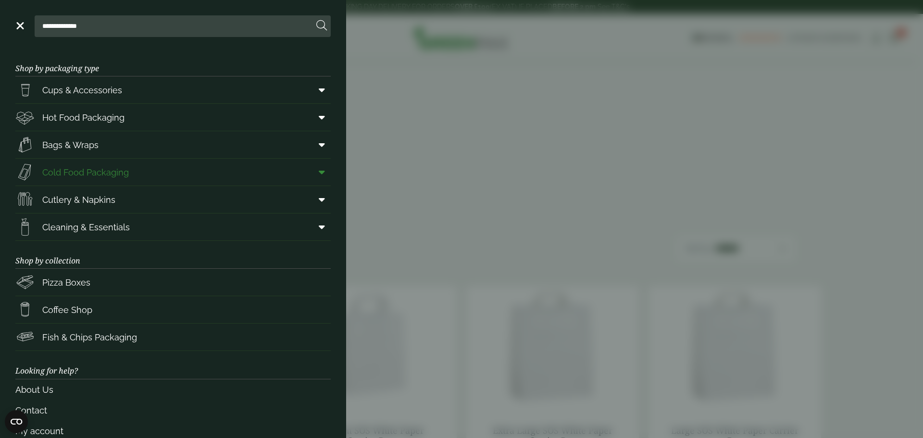
click at [319, 173] on icon at bounding box center [322, 172] width 6 height 10
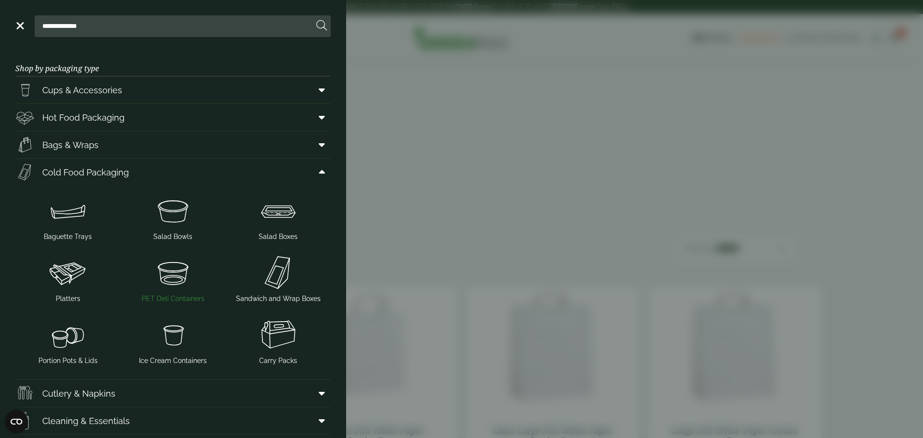
click at [173, 300] on span "PET Deli Containers" at bounding box center [173, 299] width 62 height 10
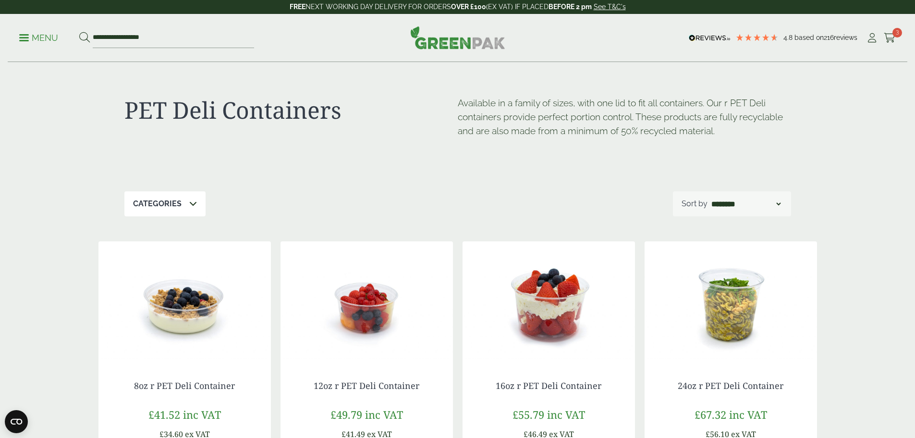
click at [34, 38] on p "Menu" at bounding box center [38, 38] width 39 height 12
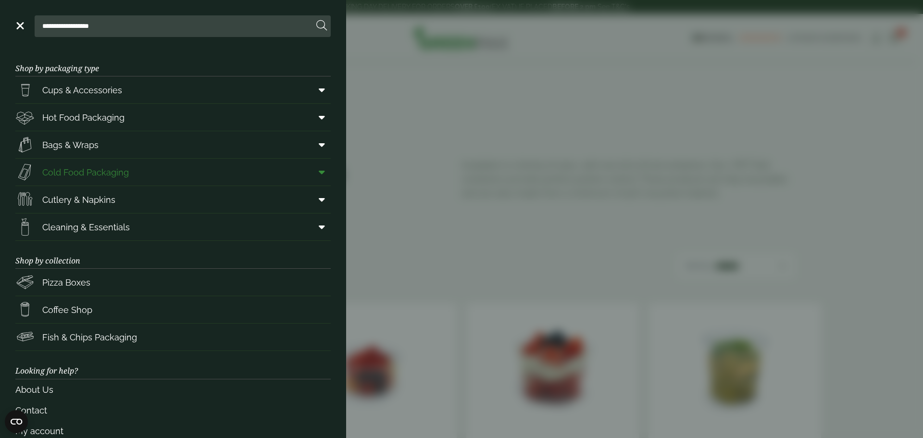
click at [319, 170] on icon at bounding box center [322, 172] width 6 height 10
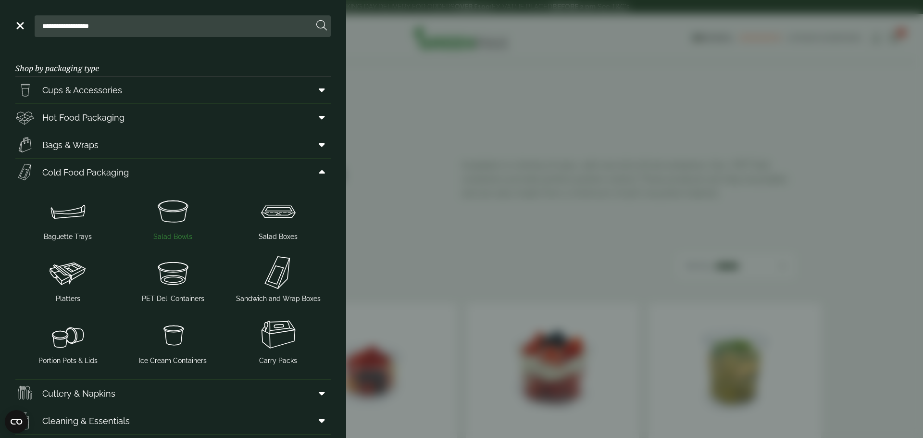
click at [160, 235] on span "Salad Bowls" at bounding box center [172, 237] width 39 height 10
click at [296, 299] on span "Sandwich and Wrap Boxes" at bounding box center [278, 299] width 85 height 10
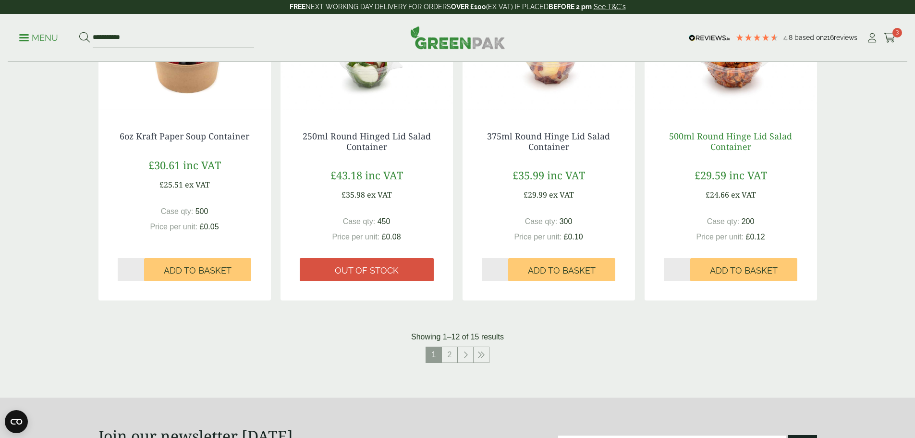
scroll to position [913, 0]
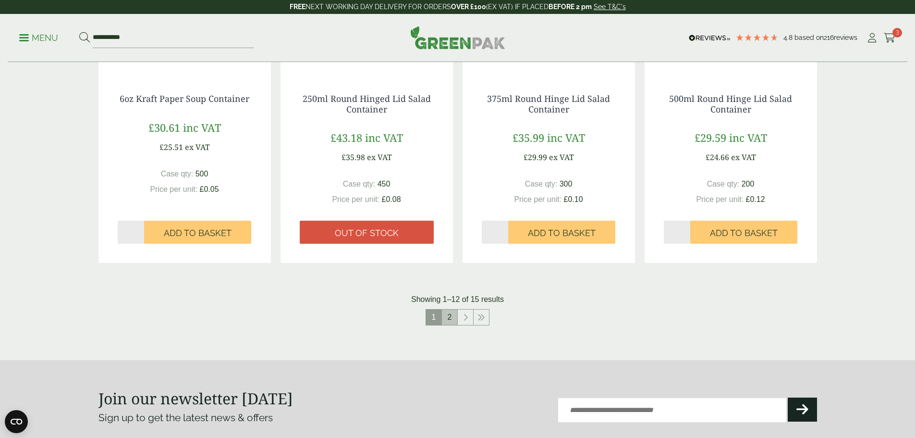
click at [454, 319] on link "2" at bounding box center [449, 316] width 15 height 15
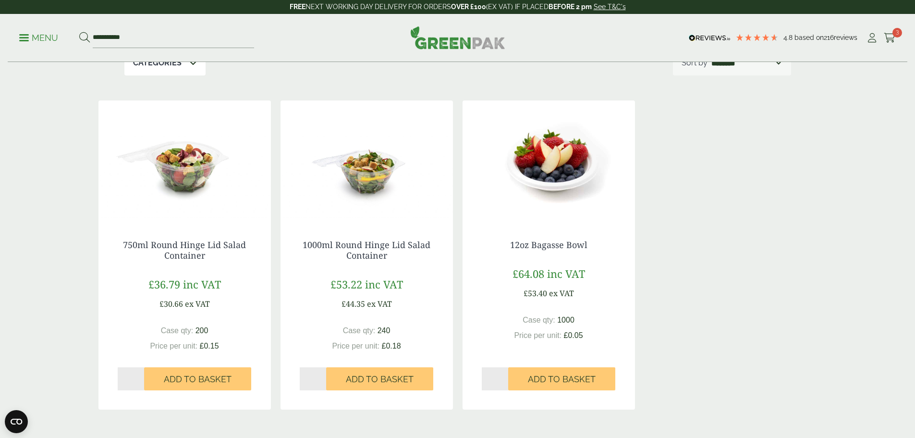
scroll to position [144, 0]
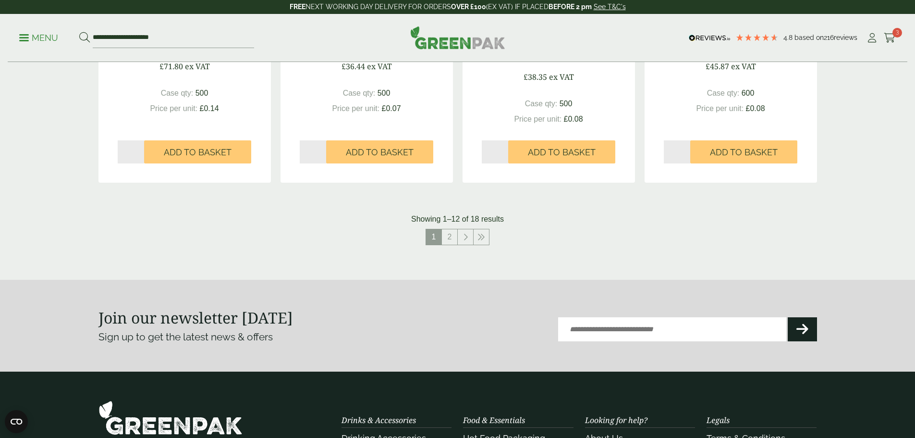
scroll to position [1009, 0]
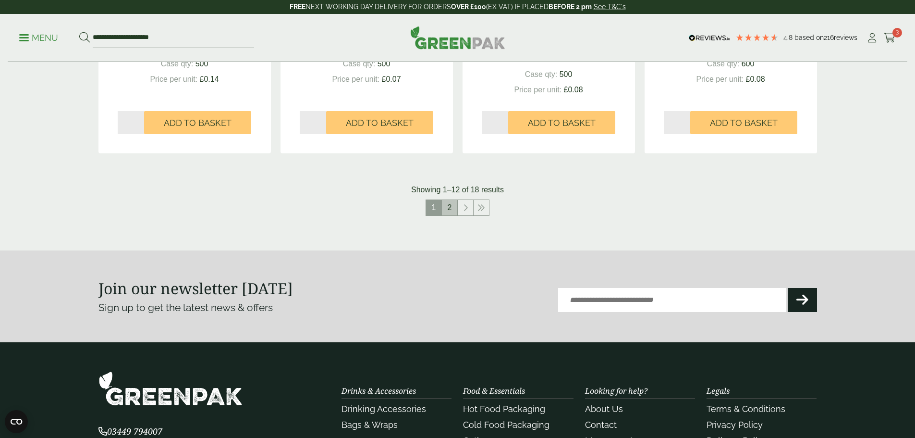
click at [448, 209] on link "2" at bounding box center [449, 207] width 15 height 15
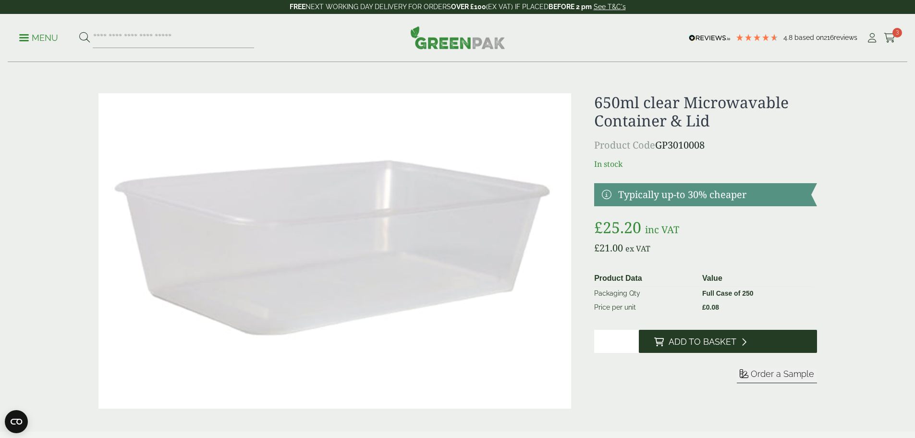
click at [717, 347] on span "Add to Basket" at bounding box center [703, 341] width 68 height 11
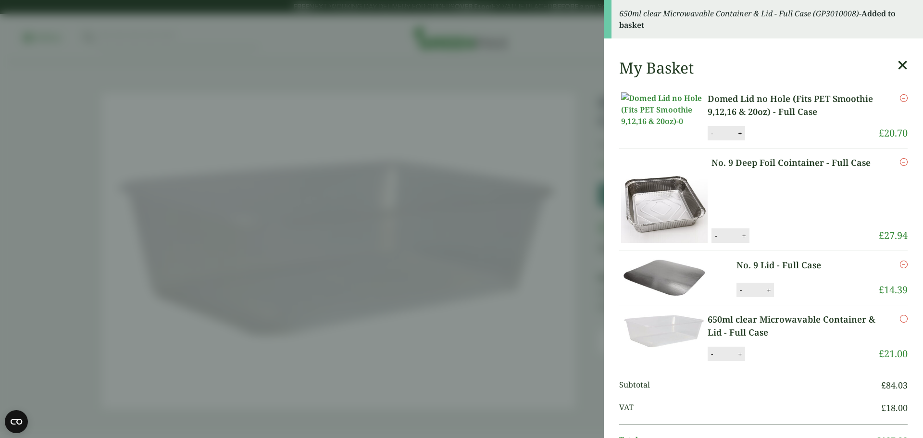
click at [897, 64] on icon at bounding box center [902, 65] width 10 height 13
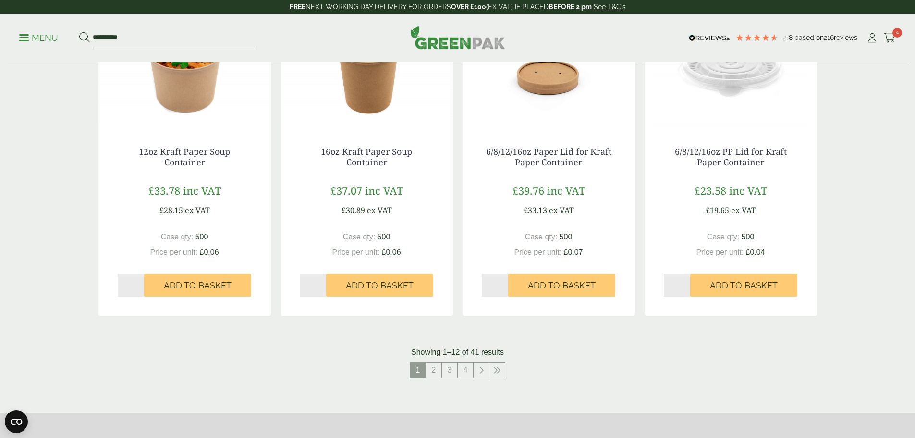
scroll to position [913, 0]
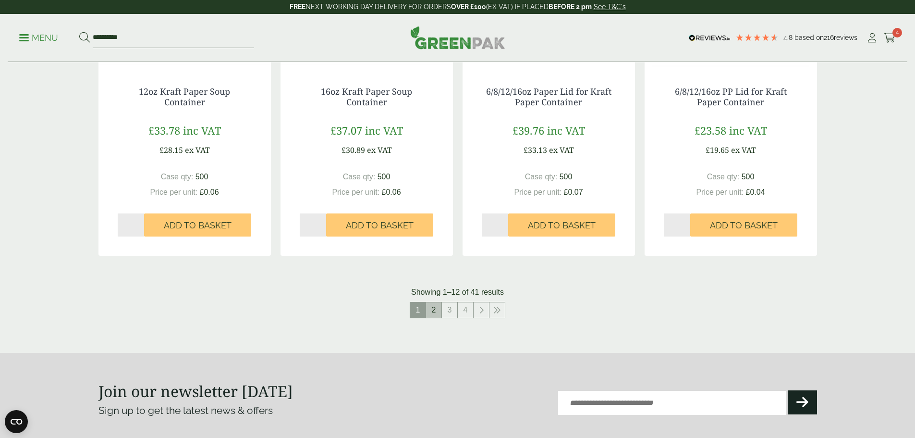
click at [432, 309] on link "2" at bounding box center [433, 309] width 15 height 15
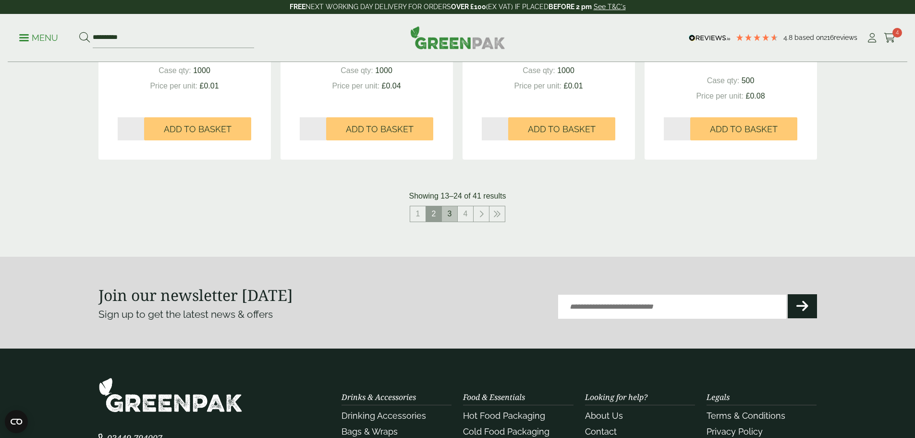
scroll to position [1153, 0]
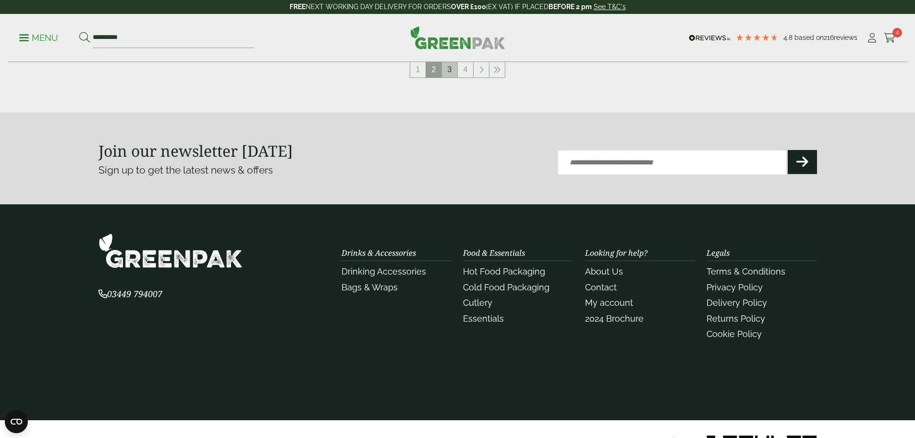
click at [452, 71] on link "3" at bounding box center [449, 69] width 15 height 15
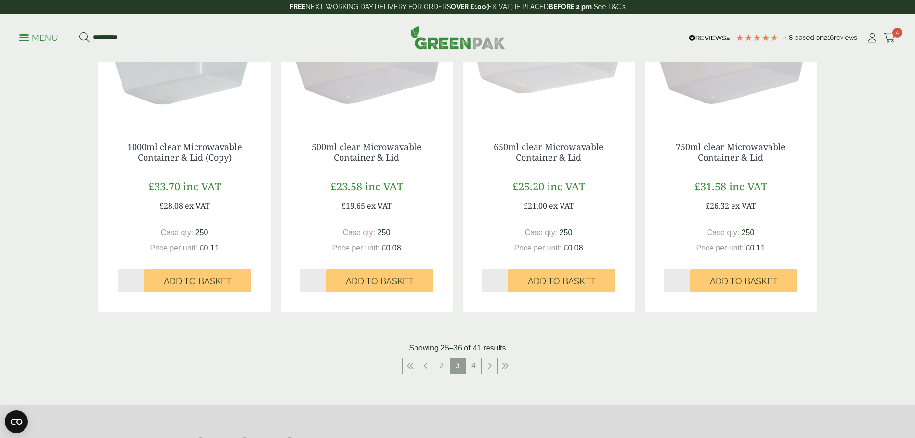
scroll to position [1057, 0]
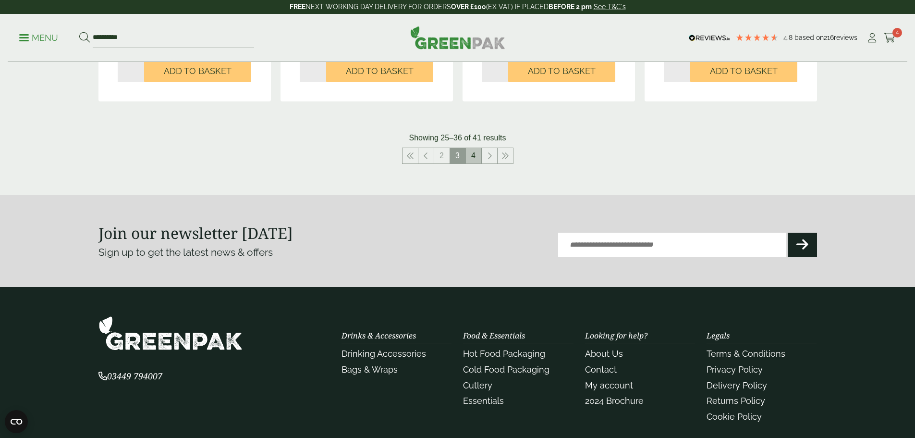
click at [469, 153] on link "4" at bounding box center [473, 155] width 15 height 15
